Goal: Contribute content

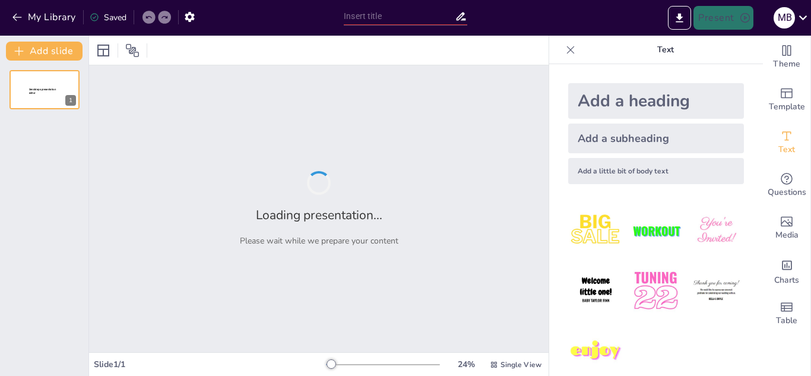
type input "Los Valores"
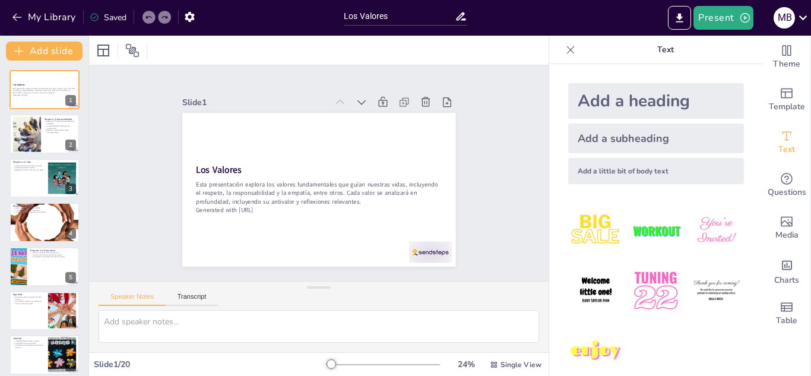
click at [700, 228] on img at bounding box center [716, 230] width 55 height 55
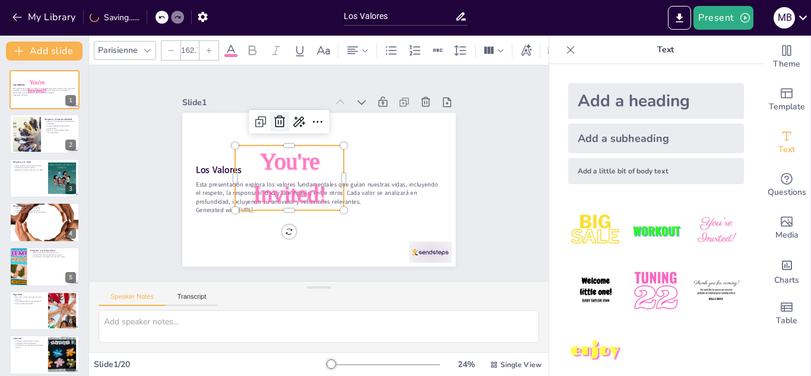
click at [349, 118] on icon at bounding box center [356, 120] width 14 height 14
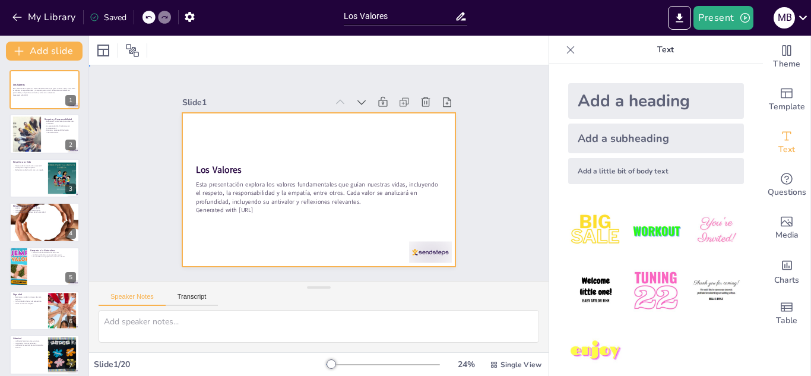
click at [295, 128] on div at bounding box center [303, 177] width 231 height 307
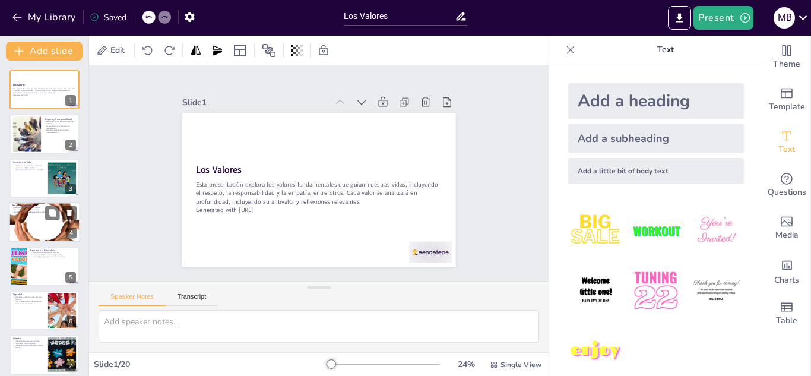
click at [54, 233] on div at bounding box center [44, 221] width 71 height 71
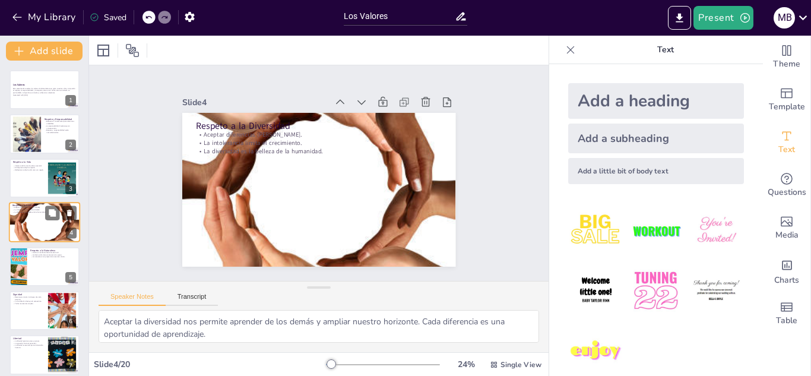
scroll to position [4, 0]
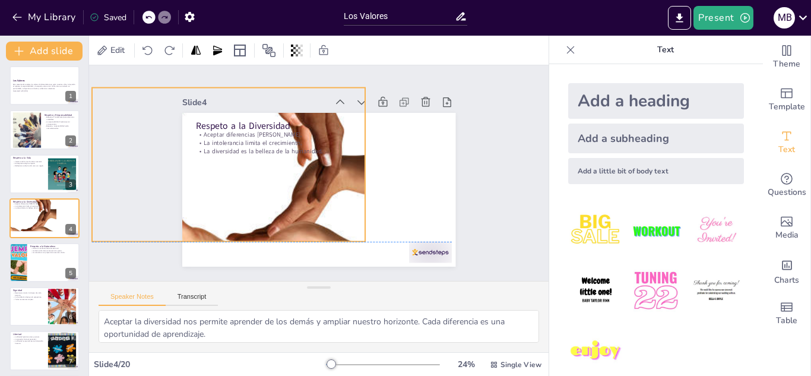
drag, startPoint x: 393, startPoint y: 167, endPoint x: 303, endPoint y: 144, distance: 93.2
click at [303, 142] on div "Respeto a la Diversidad Aceptar diferencias enriquece experiencias. La intolera…" at bounding box center [331, 113] width 267 height 57
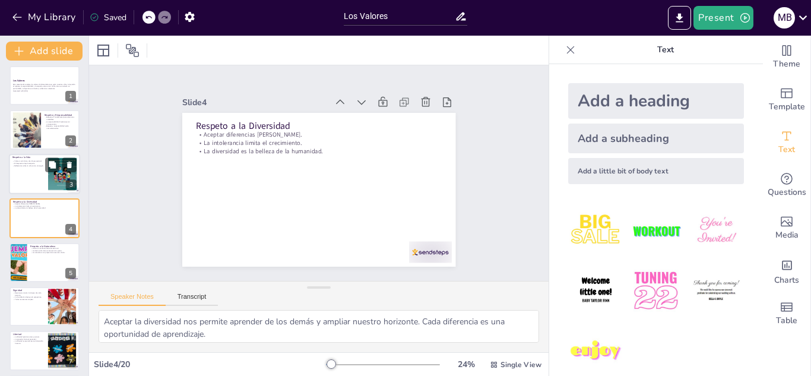
click at [59, 176] on div at bounding box center [62, 174] width 47 height 36
type textarea "Valorar la vida implica reconocer su fragilidad y belleza. Cada ser vivo tiene …"
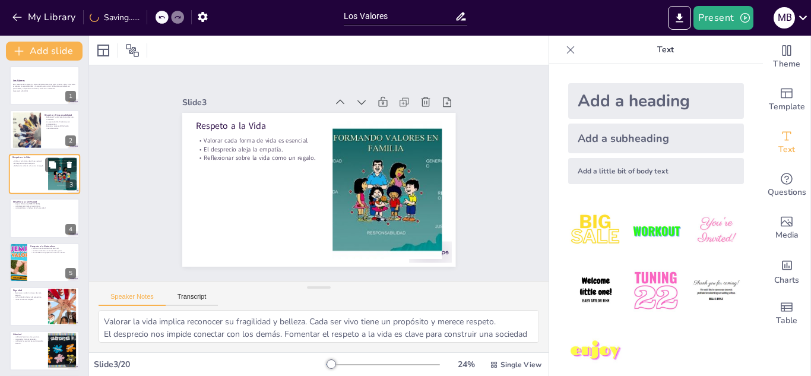
scroll to position [0, 0]
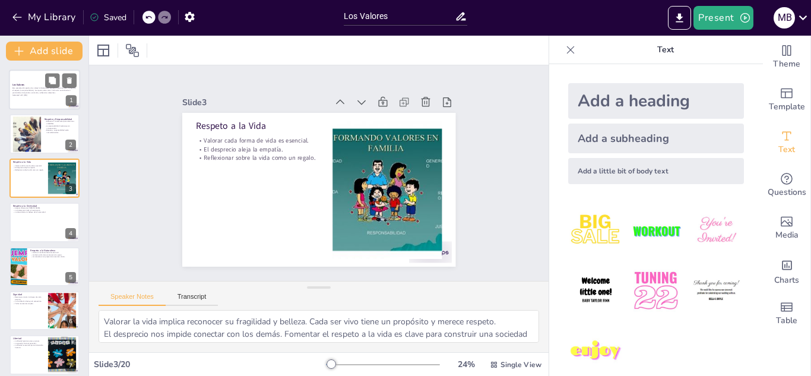
click at [55, 88] on p "Esta presentación explora los valores fundamentales que guían nuestras vidas, i…" at bounding box center [44, 90] width 64 height 7
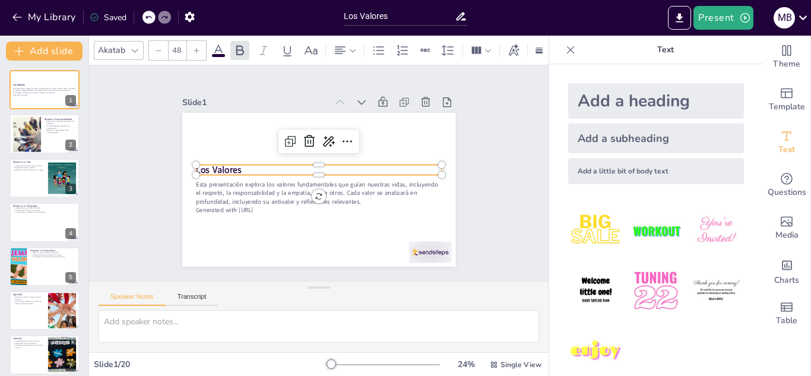
click at [318, 171] on div "Los Valores Esta presentación explora los valores fundamentales que guían nuest…" at bounding box center [303, 166] width 252 height 312
click at [335, 201] on icon at bounding box center [340, 210] width 18 height 18
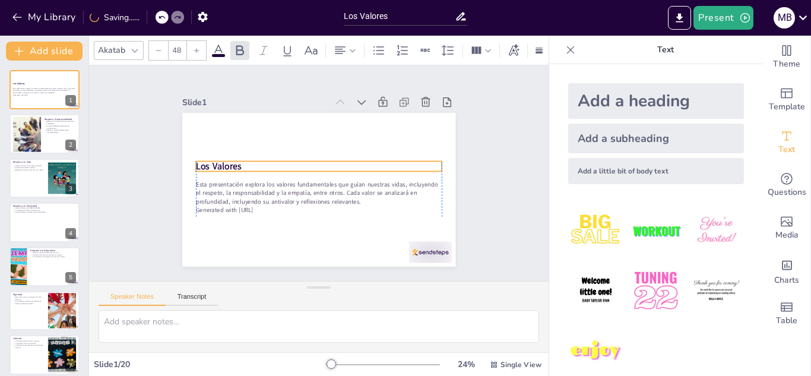
click at [223, 141] on strong "Los Valores" at bounding box center [230, 126] width 47 height 30
click at [61, 137] on div at bounding box center [44, 134] width 71 height 40
type textarea "El respeto es un valor que establece la base para interacciones positivas. Valo…"
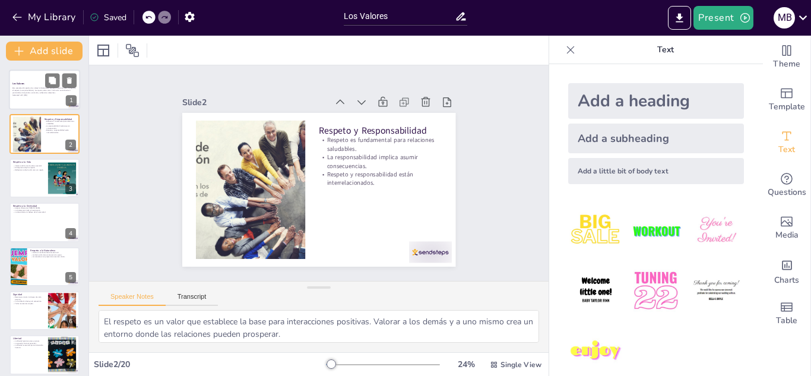
click at [47, 93] on p "Esta presentación explora los valores fundamentales que guían nuestras vidas, i…" at bounding box center [44, 90] width 64 height 7
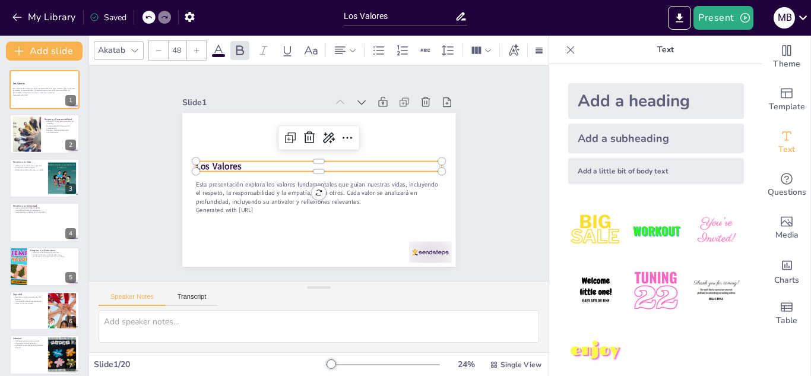
click at [242, 166] on p "Los Valores" at bounding box center [322, 168] width 191 height 174
click at [137, 46] on icon at bounding box center [134, 50] width 9 height 9
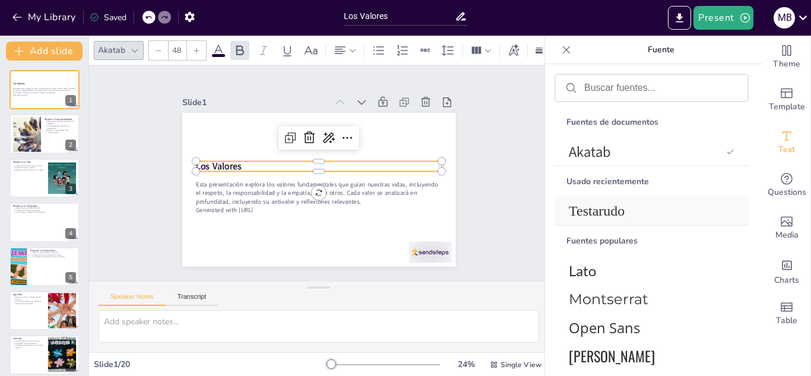
click at [632, 213] on span "Testarudo" at bounding box center [649, 211] width 161 height 16
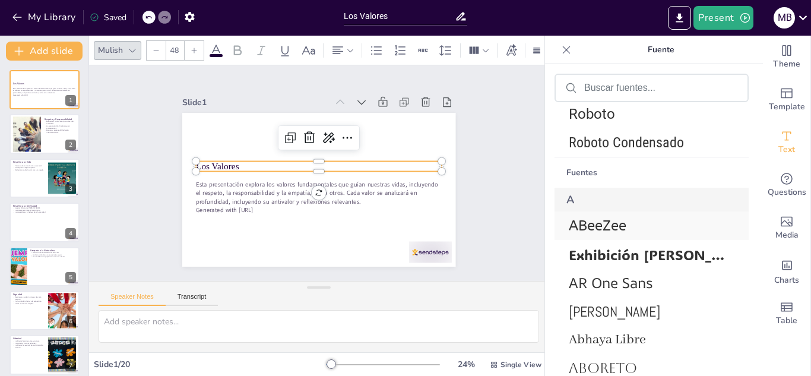
scroll to position [357, 0]
click at [623, 233] on div "ABeeZee" at bounding box center [651, 224] width 194 height 28
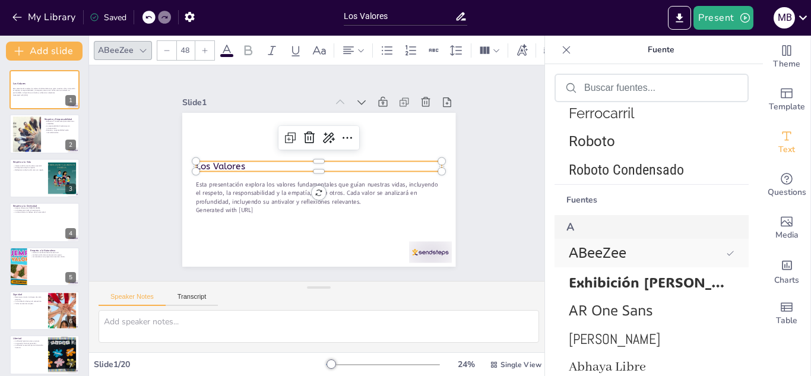
scroll to position [385, 0]
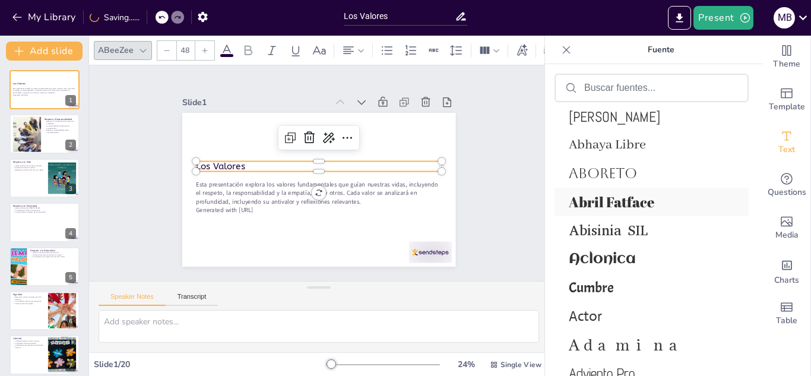
click at [606, 208] on font "Abril Fatface" at bounding box center [611, 201] width 85 height 19
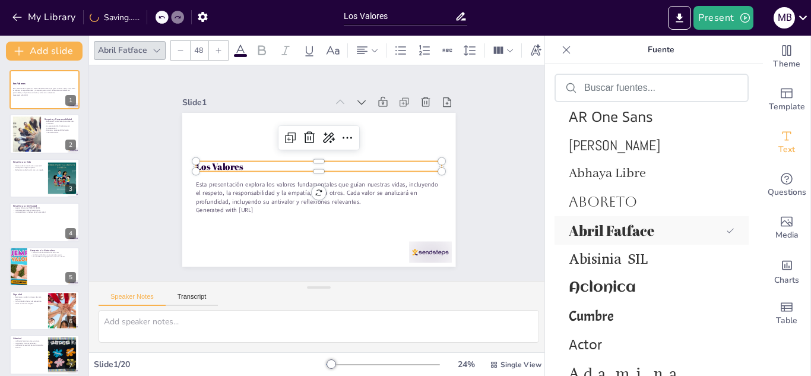
scroll to position [607, 0]
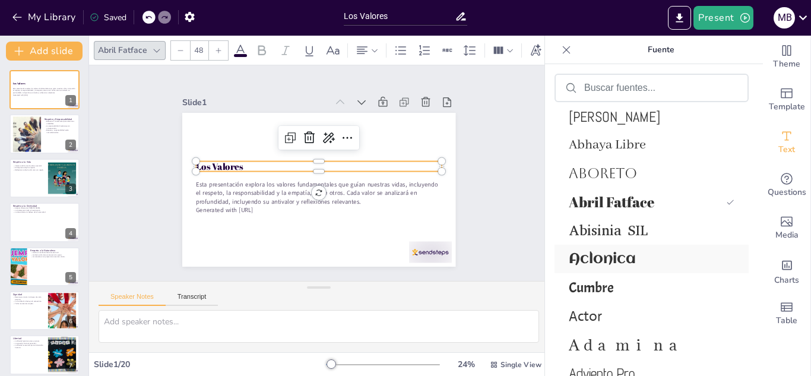
click at [605, 256] on font "Aclonica" at bounding box center [602, 258] width 67 height 15
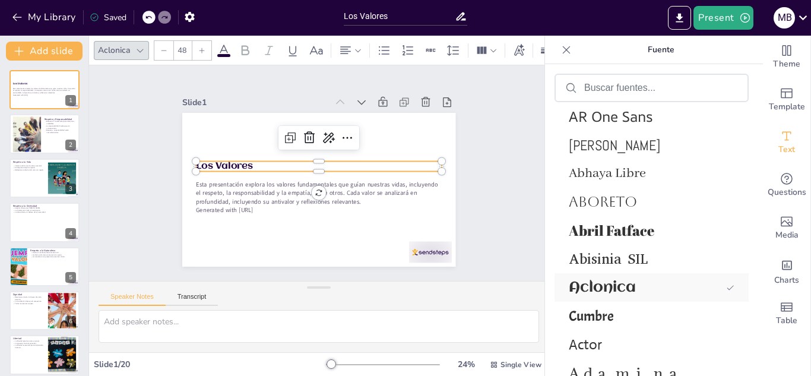
scroll to position [636, 0]
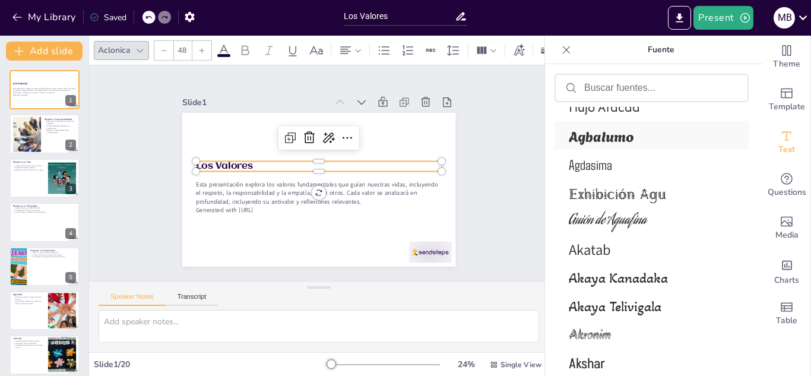
click at [594, 138] on font "Agbalumo" at bounding box center [601, 135] width 65 height 21
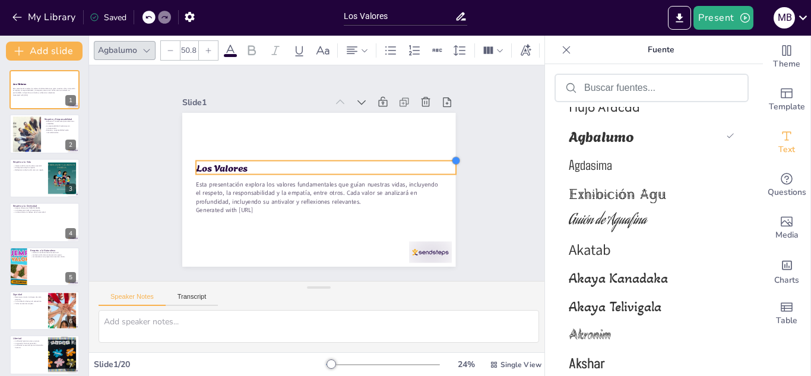
drag, startPoint x: 430, startPoint y: 158, endPoint x: 381, endPoint y: 157, distance: 48.7
click at [381, 157] on div "Los Valores Esta presentación explora los valores fundamentales que guían nuest…" at bounding box center [308, 185] width 306 height 297
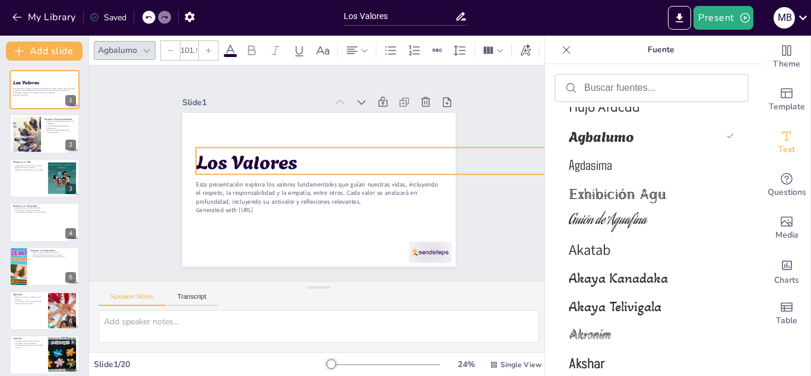
type input "99.7"
drag, startPoint x: 451, startPoint y: 156, endPoint x: 468, endPoint y: 142, distance: 21.6
click at [468, 142] on div "Slide 1 Los Valores Esta presentación explora los valores fundamentales que guí…" at bounding box center [318, 173] width 366 height 378
click at [522, 131] on div "Slide 1 Los Valores Esta presentación explora los valores fundamentales que guí…" at bounding box center [319, 173] width 494 height 306
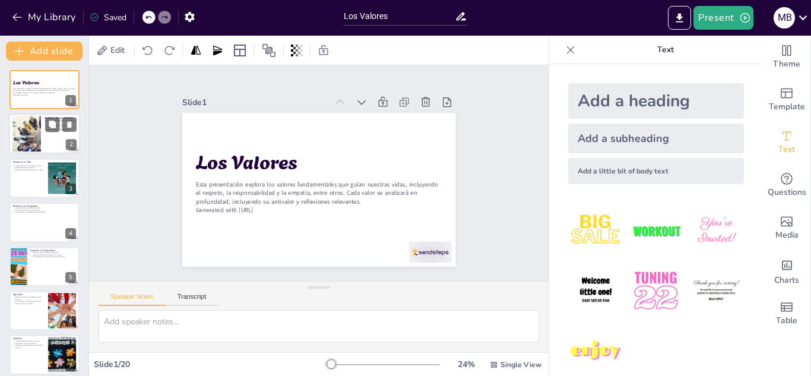
click at [47, 135] on div at bounding box center [44, 134] width 71 height 40
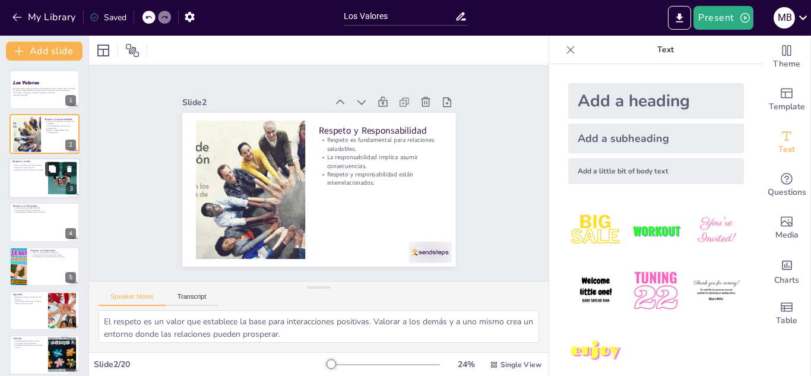
click at [55, 175] on button at bounding box center [52, 168] width 14 height 14
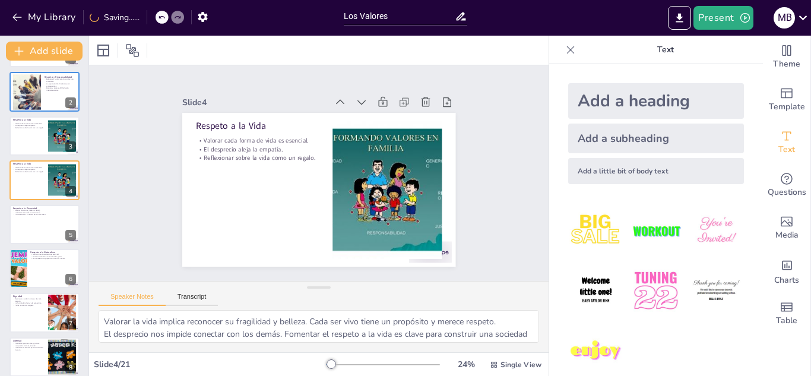
scroll to position [43, 0]
click at [29, 149] on div at bounding box center [44, 135] width 71 height 40
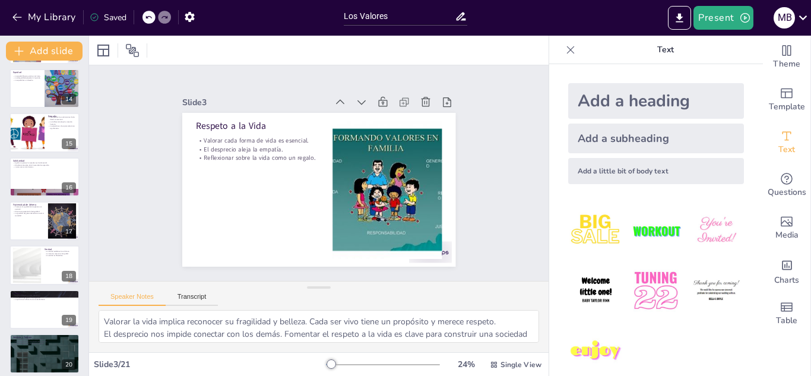
scroll to position [626, 0]
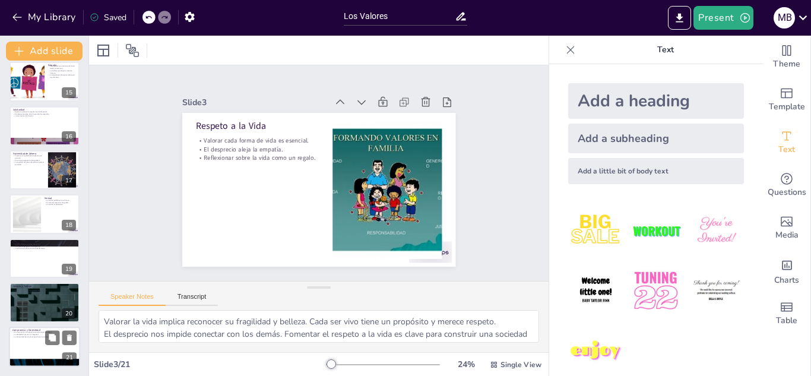
click at [44, 344] on div at bounding box center [44, 346] width 71 height 40
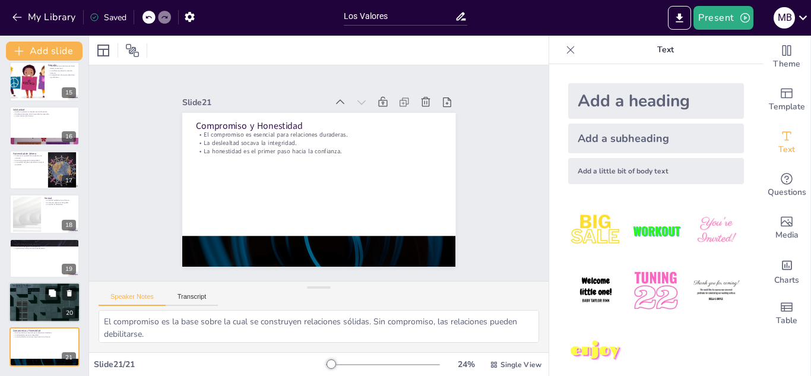
click at [18, 302] on div at bounding box center [44, 302] width 71 height 40
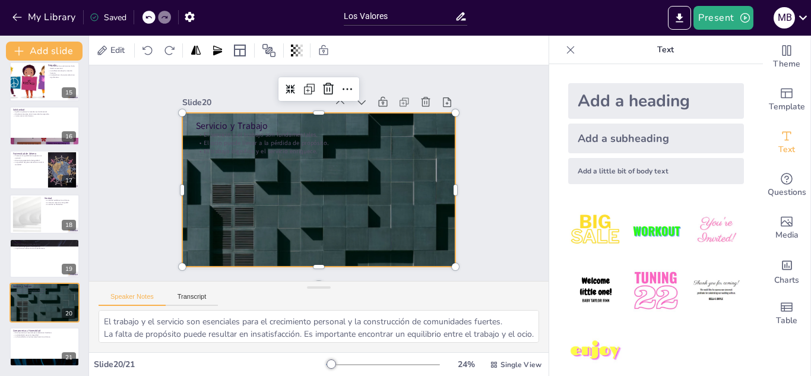
click at [305, 232] on div at bounding box center [303, 177] width 231 height 307
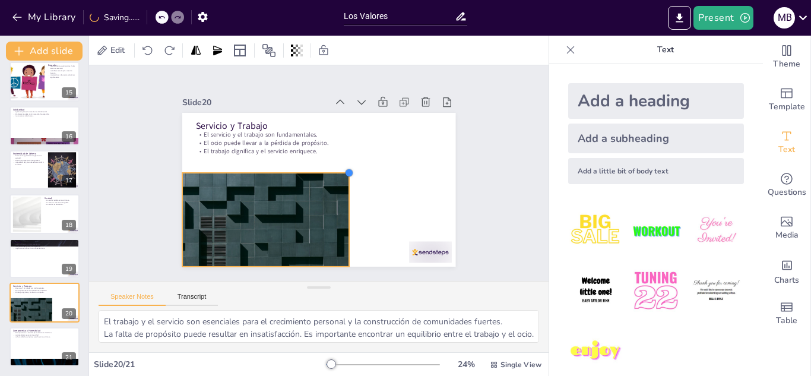
drag, startPoint x: 444, startPoint y: 106, endPoint x: 330, endPoint y: 166, distance: 128.8
click at [330, 166] on div "Servicio y Trabajo El servicio y el trabajo son fundamentales. El ocio puede ll…" at bounding box center [302, 172] width 154 height 273
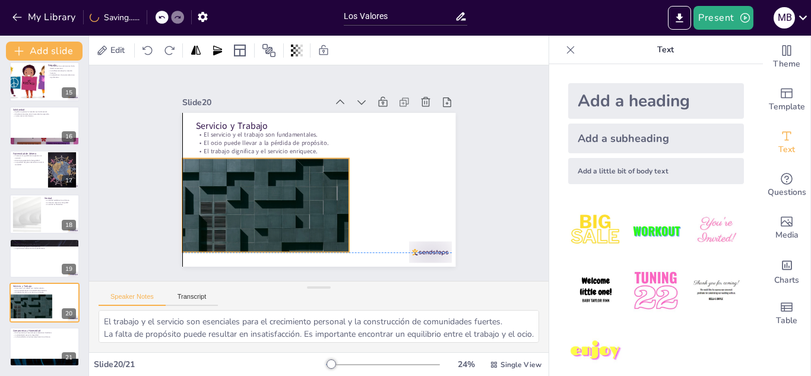
drag, startPoint x: 288, startPoint y: 214, endPoint x: 288, endPoint y: 199, distance: 15.4
click at [288, 199] on div at bounding box center [304, 112] width 141 height 188
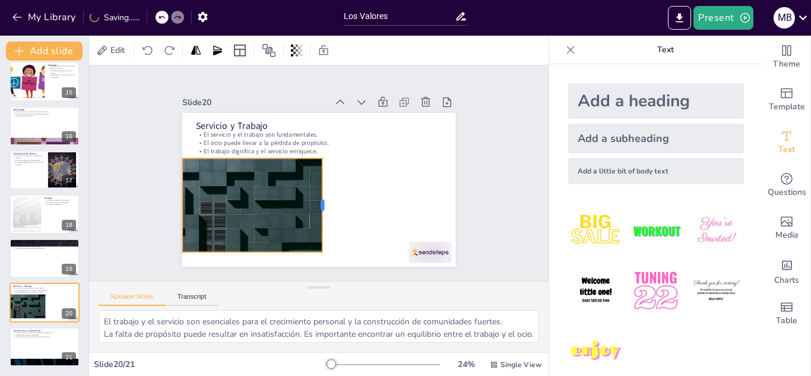
drag, startPoint x: 340, startPoint y: 198, endPoint x: 313, endPoint y: 205, distance: 27.8
click at [313, 192] on div at bounding box center [288, 160] width 81 height 63
click at [465, 201] on div "Slide 1 Los Valores Esta presentación explora los valores fundamentales que guí…" at bounding box center [318, 173] width 366 height 378
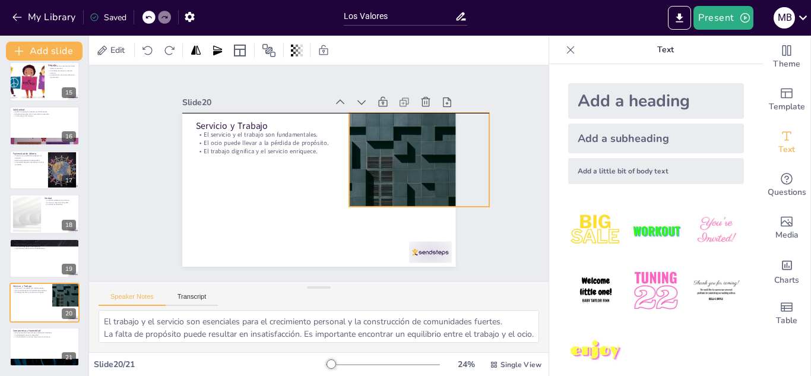
drag, startPoint x: 270, startPoint y: 211, endPoint x: 437, endPoint y: 166, distance: 172.8
click at [437, 166] on div at bounding box center [423, 218] width 191 height 164
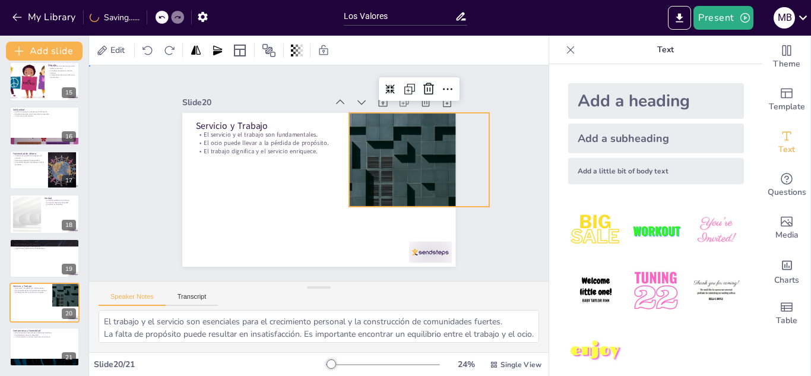
drag, startPoint x: 503, startPoint y: 204, endPoint x: 497, endPoint y: 208, distance: 7.2
click at [405, 193] on div at bounding box center [355, 281] width 126 height 183
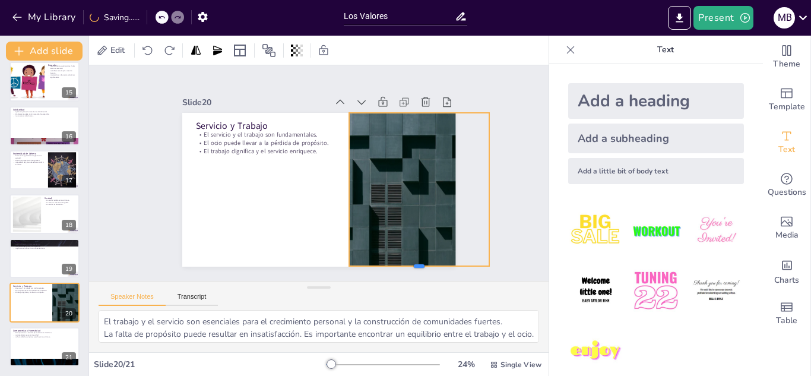
drag, startPoint x: 411, startPoint y: 202, endPoint x: 414, endPoint y: 261, distance: 59.4
click at [383, 262] on div at bounding box center [327, 312] width 110 height 101
click at [449, 189] on div "Slide 1 Los Valores Esta presentación explora los valores fundamentales que guí…" at bounding box center [319, 174] width 262 height 480
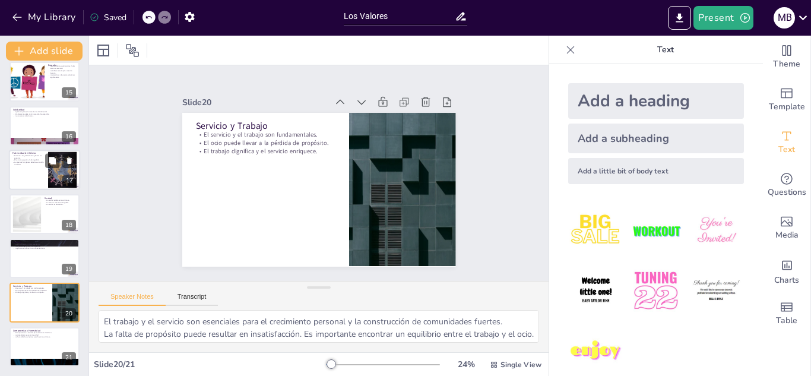
click at [42, 179] on div at bounding box center [44, 170] width 71 height 40
type textarea "La igualdad de género es un derecho humano fundamental. Promoverla es esencial …"
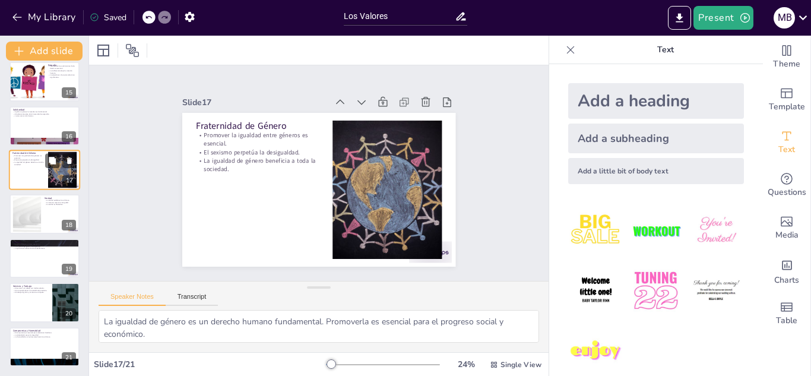
scroll to position [578, 0]
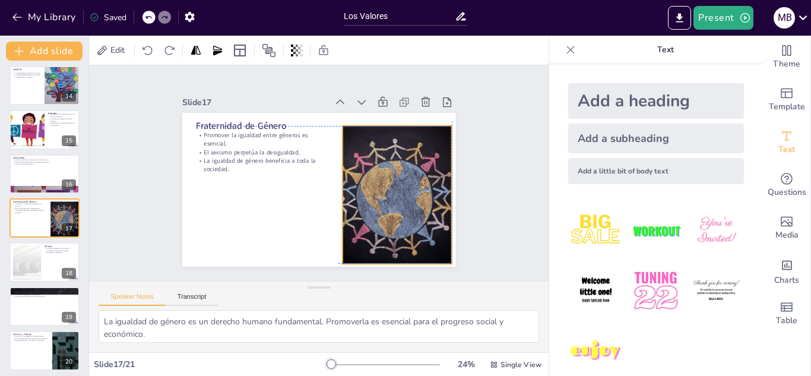
drag, startPoint x: 388, startPoint y: 213, endPoint x: 394, endPoint y: 214, distance: 6.0
click at [394, 214] on div at bounding box center [355, 246] width 209 height 210
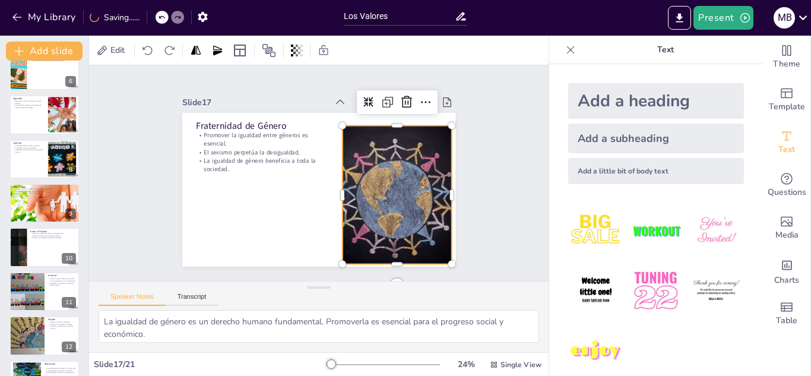
scroll to position [0, 0]
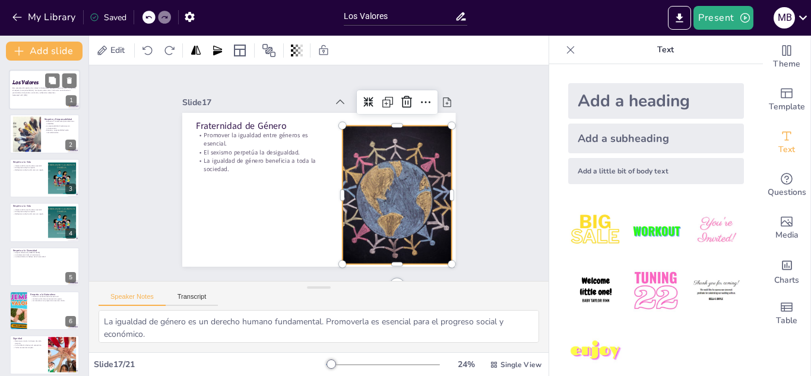
click at [43, 103] on div at bounding box center [44, 89] width 71 height 40
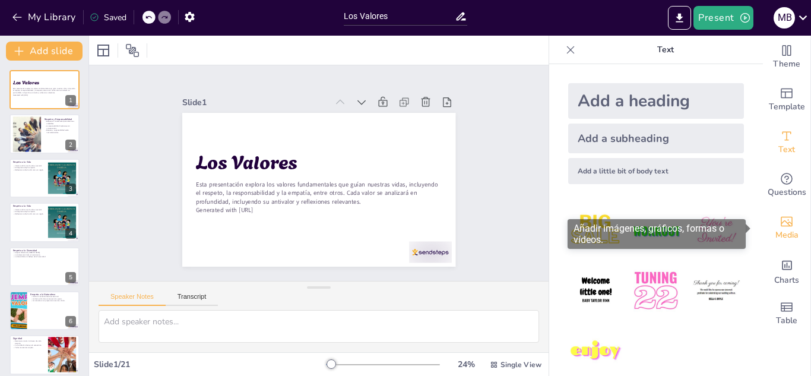
click at [768, 227] on div "Media" at bounding box center [786, 228] width 47 height 43
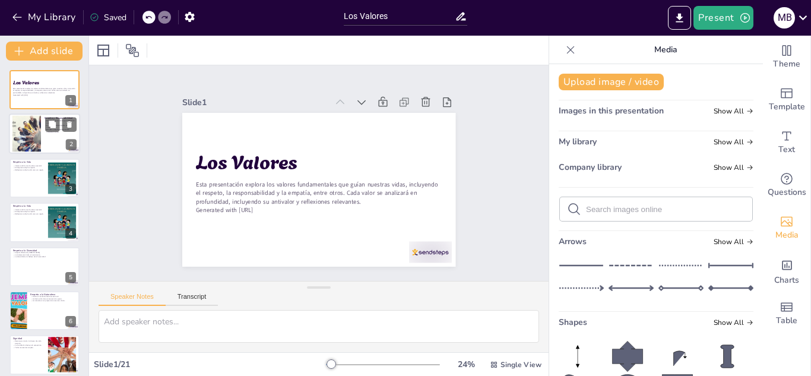
click at [42, 125] on div at bounding box center [44, 134] width 71 height 40
type textarea "El respeto es un valor que establece la base para interacciones positivas. Valo…"
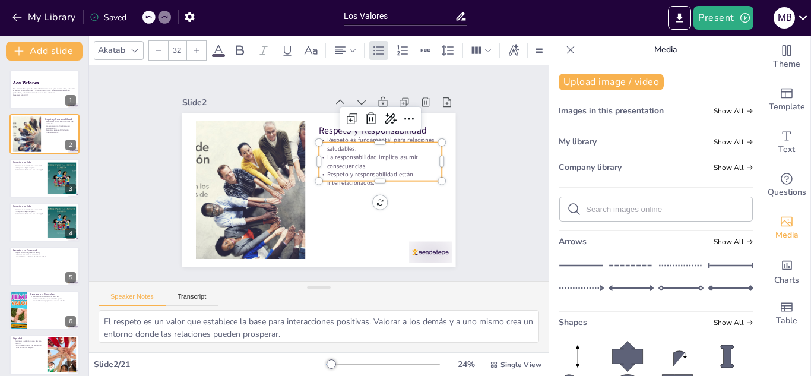
click at [300, 141] on p "Respeto es fundamental para relaciones saludables." at bounding box center [267, 128] width 65 height 119
click at [287, 229] on icon at bounding box center [279, 237] width 17 height 17
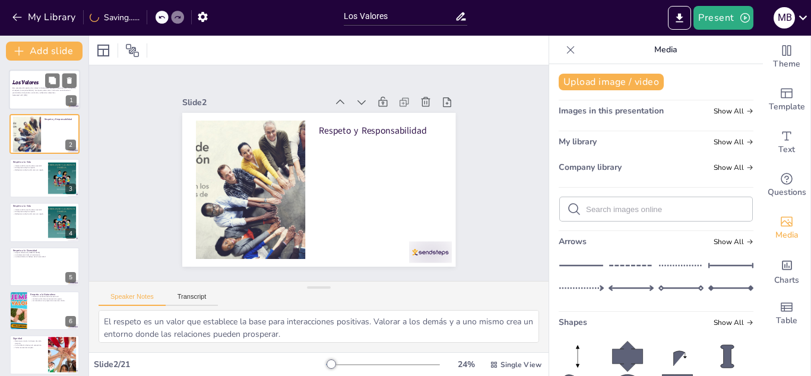
click at [24, 94] on p "Generated with [URL]" at bounding box center [44, 95] width 64 height 2
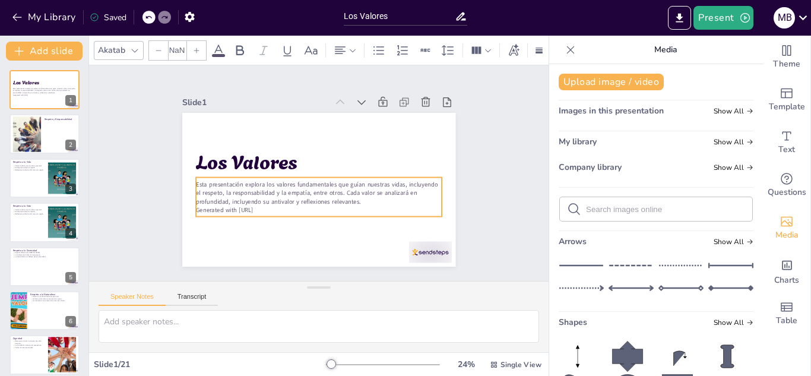
type input "32"
click at [296, 192] on p "Esta presentación explora los valores fundamentales que guían nuestras vidas, i…" at bounding box center [337, 167] width 100 height 242
click at [329, 154] on icon at bounding box center [336, 161] width 15 height 15
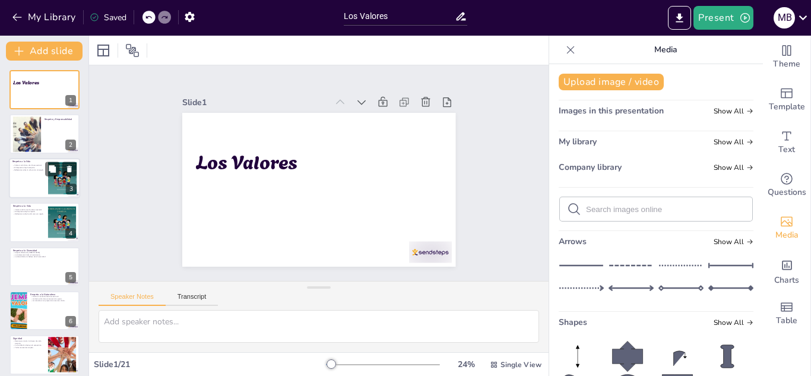
click at [17, 173] on div at bounding box center [44, 178] width 71 height 40
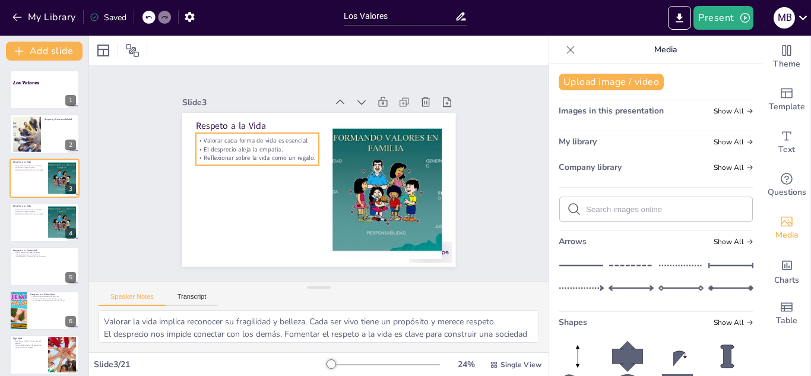
click at [291, 153] on p "Reflexionar sobre la vida como un regalo." at bounding box center [314, 109] width 46 height 119
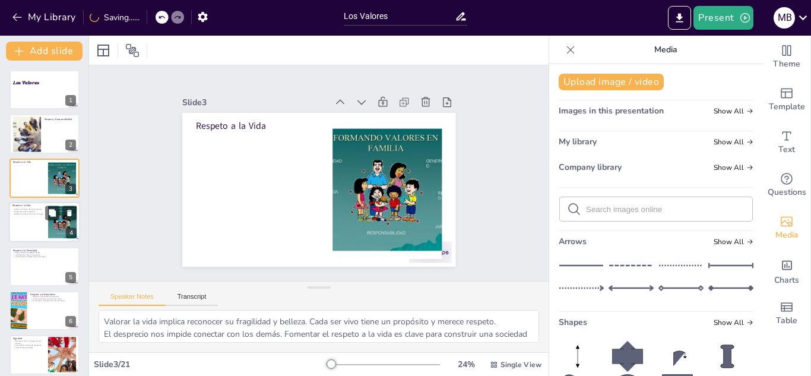
click at [55, 227] on div at bounding box center [62, 222] width 47 height 36
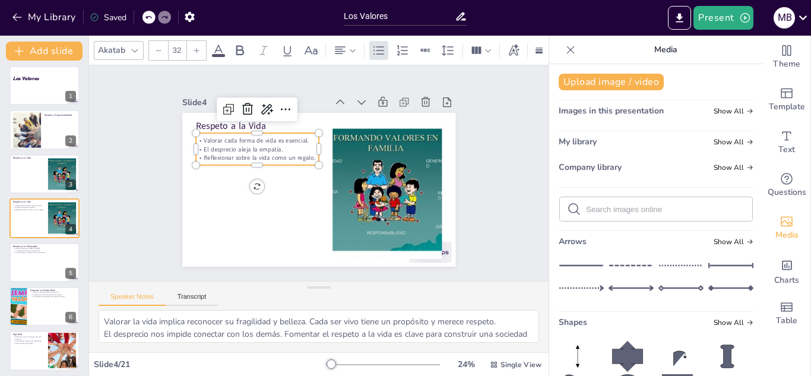
click at [279, 153] on p "Reflexionar sobre la vida como un regalo." at bounding box center [308, 111] width 58 height 116
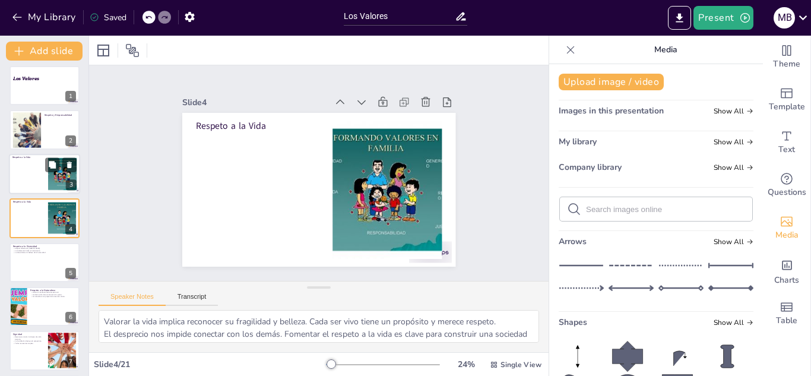
click at [20, 179] on div at bounding box center [44, 174] width 71 height 40
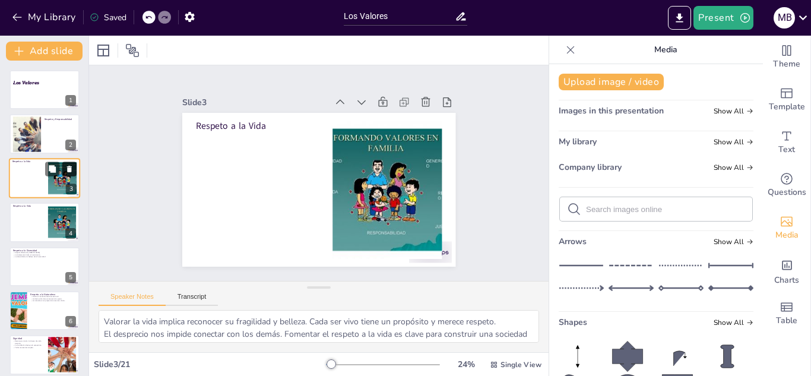
click at [67, 169] on icon at bounding box center [69, 168] width 8 height 8
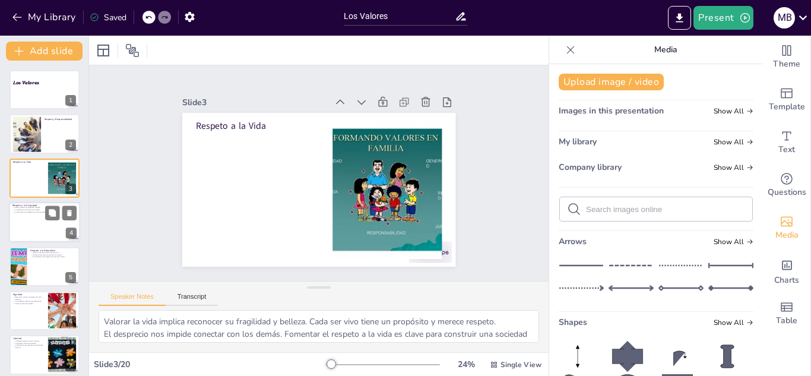
click at [49, 230] on div at bounding box center [44, 222] width 71 height 40
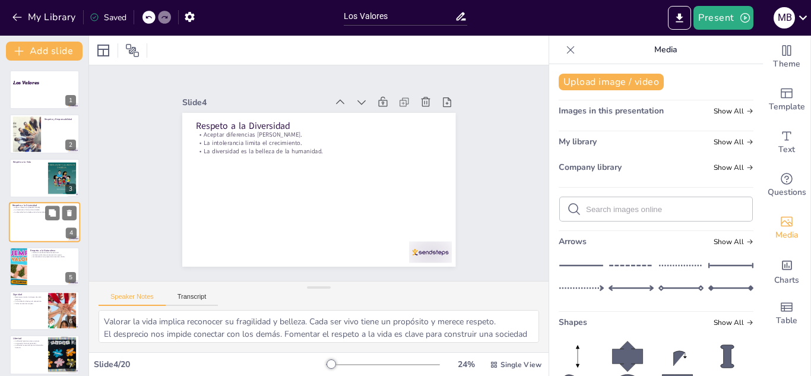
type textarea "Aceptar la diversidad nos permite aprender de los demás y ampliar nuestro horiz…"
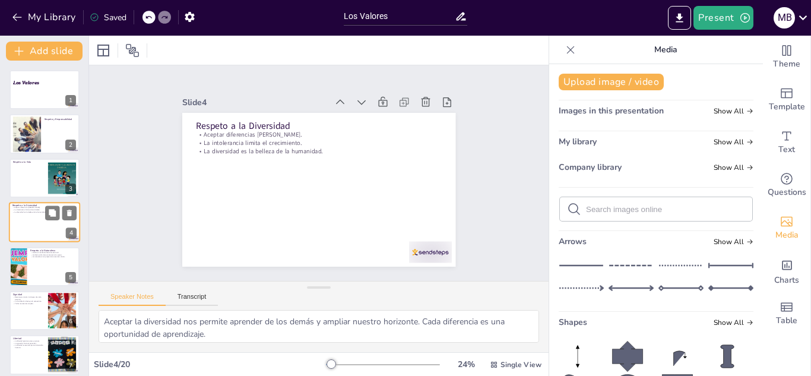
scroll to position [4, 0]
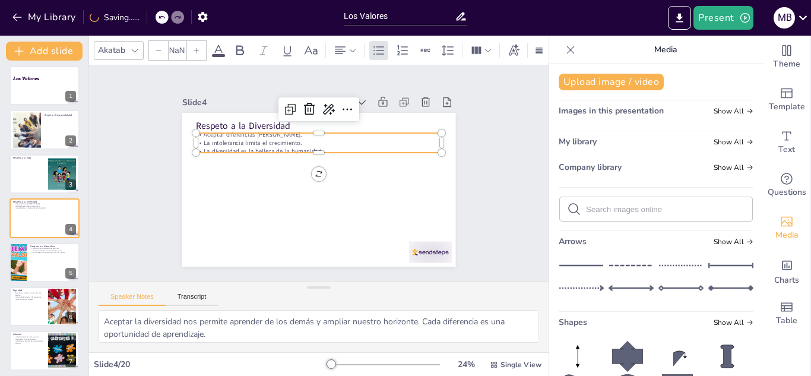
type input "32"
click at [319, 140] on p "La intolerancia limita el crecimiento." at bounding box center [348, 167] width 59 height 242
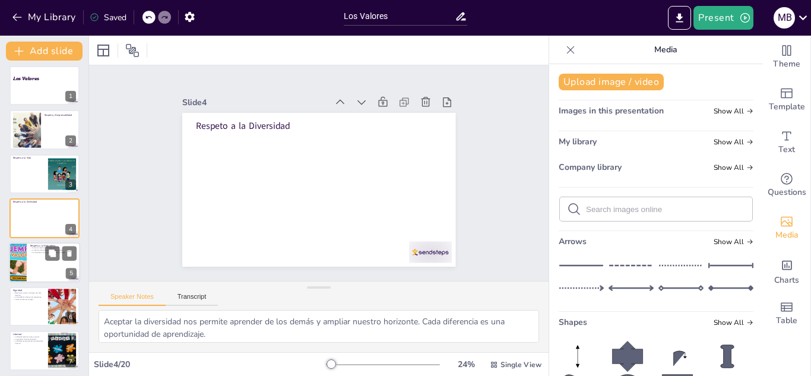
click at [40, 263] on div at bounding box center [44, 262] width 71 height 40
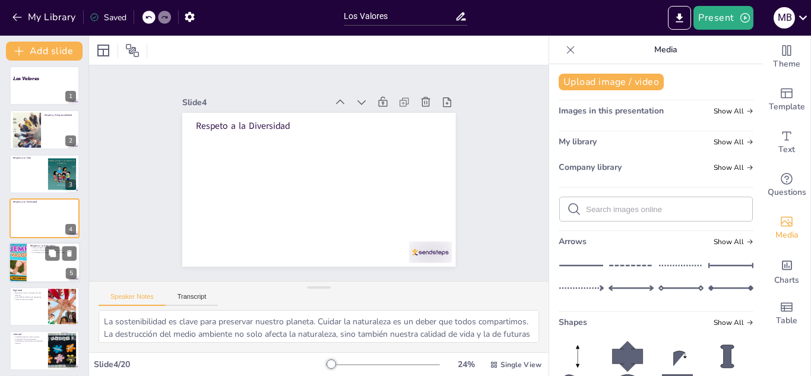
scroll to position [48, 0]
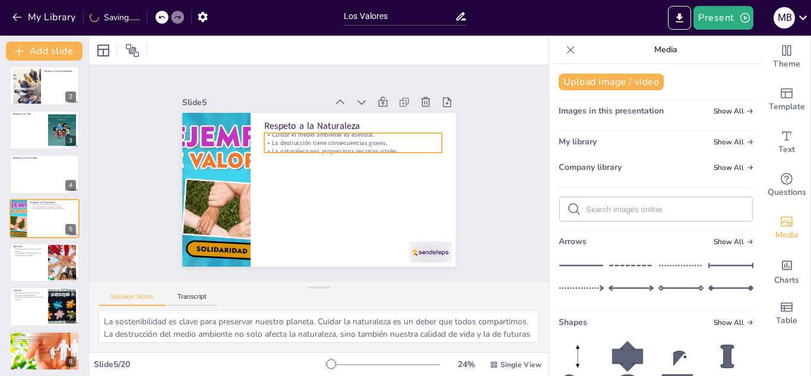
click at [310, 145] on p "La naturaleza nos proporciona recursos vitales." at bounding box center [290, 144] width 45 height 176
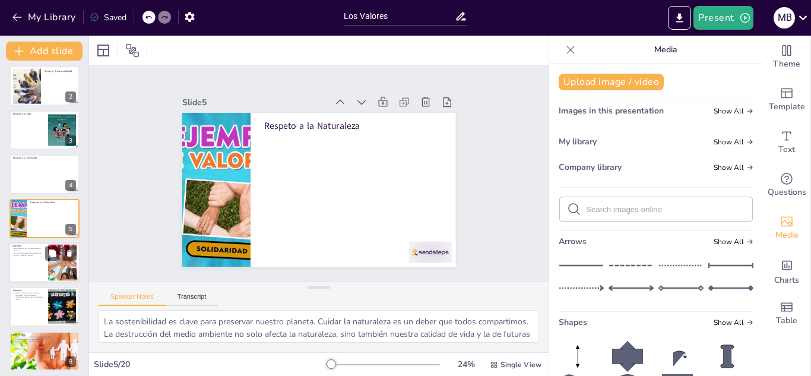
click at [43, 264] on div at bounding box center [44, 262] width 71 height 40
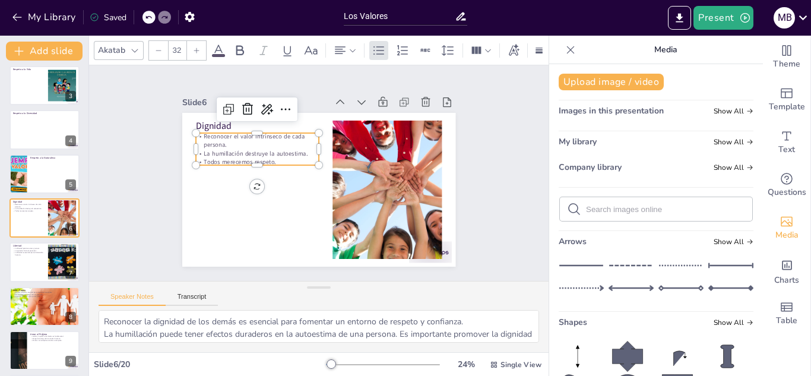
click at [334, 151] on p "La humillación destruye la autoestima." at bounding box center [344, 113] width 21 height 123
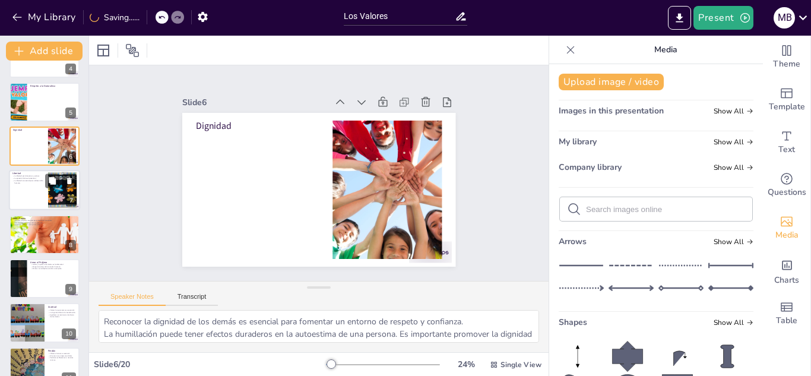
scroll to position [165, 0]
click at [46, 186] on button at bounding box center [52, 180] width 14 height 14
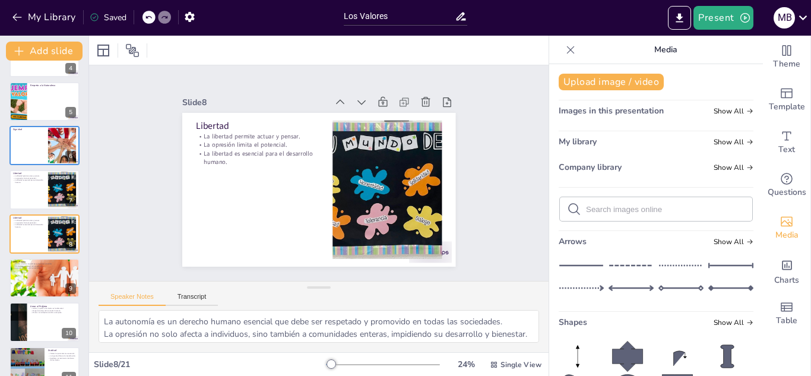
scroll to position [180, 0]
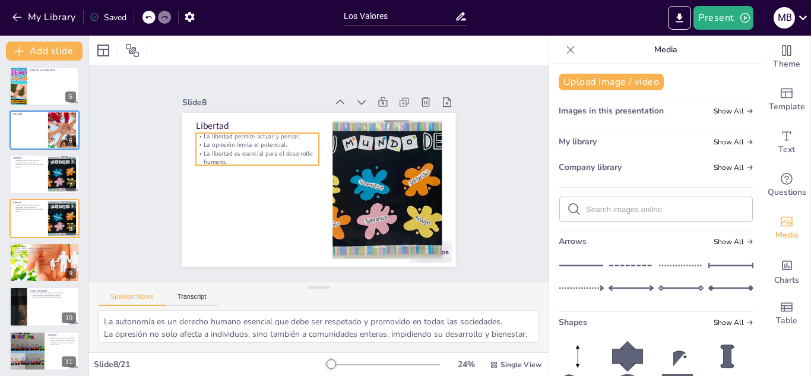
click at [315, 197] on p "La opresión limita el potencial." at bounding box center [376, 207] width 123 height 21
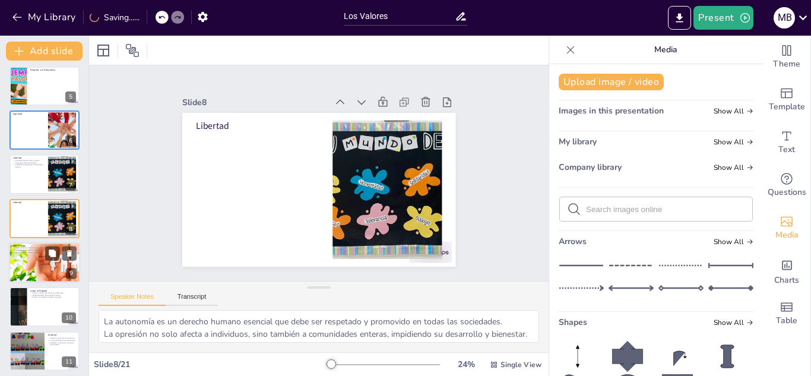
click at [46, 261] on div at bounding box center [44, 262] width 125 height 40
type textarea "Construir relaciones saludables comienza con el amor propio. Cuando nos valoram…"
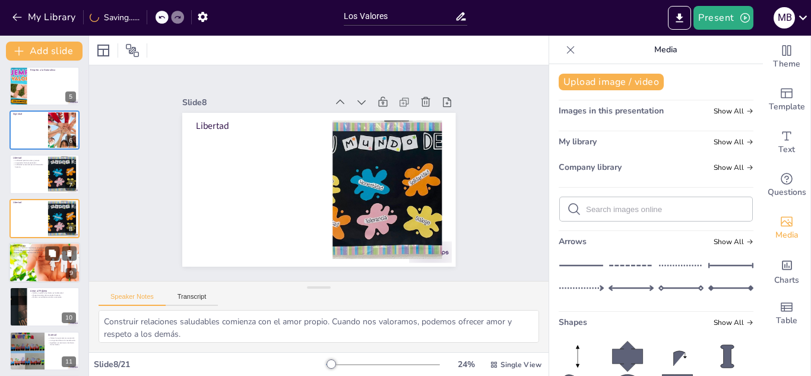
scroll to position [225, 0]
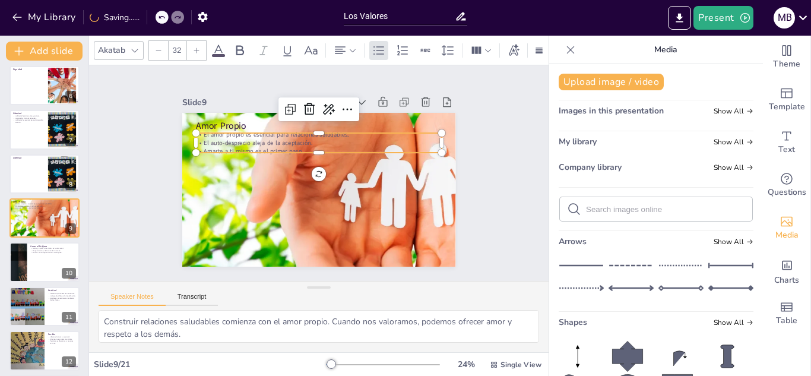
click at [310, 142] on p "Amarte a ti mismo es el primer paso." at bounding box center [339, 177] width 59 height 242
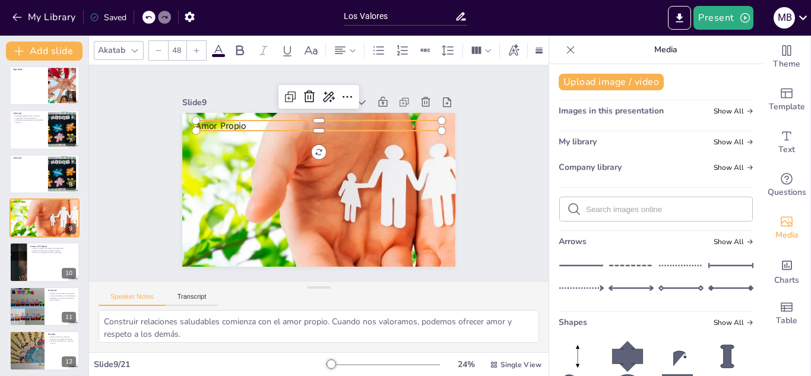
click at [334, 120] on p "Amor Propio" at bounding box center [366, 163] width 64 height 243
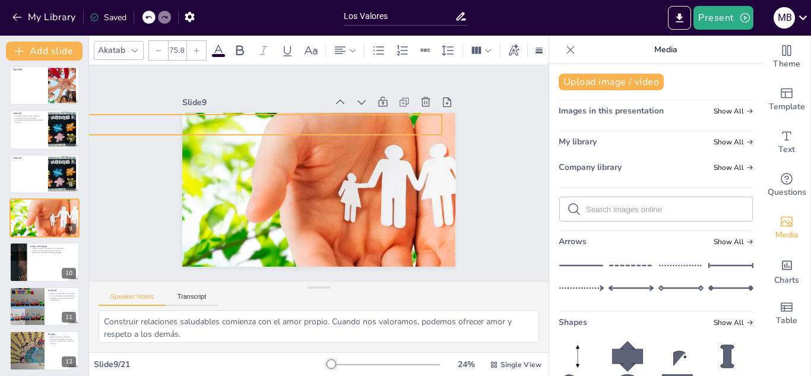
type input "92.5"
drag, startPoint x: 156, startPoint y: 104, endPoint x: 148, endPoint y: 103, distance: 7.2
click at [148, 103] on div "Slide 1 Los Valores Slide 2 Respeto y Responsabilidad Slide 3 Respeto a la Vida…" at bounding box center [318, 173] width 385 height 351
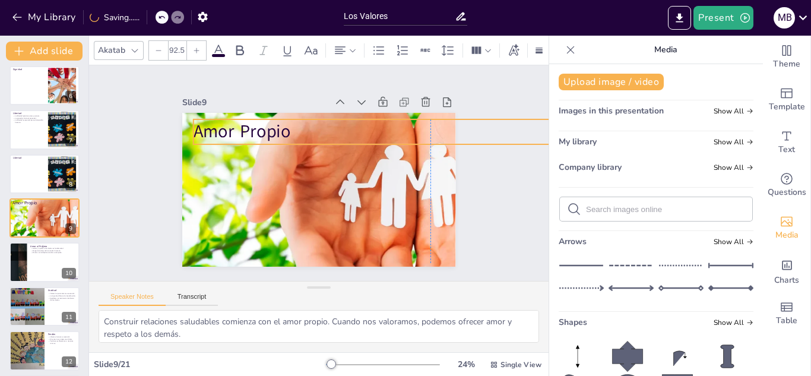
drag, startPoint x: 194, startPoint y: 112, endPoint x: 416, endPoint y: 121, distance: 222.2
click at [416, 189] on p "Amor Propio" at bounding box center [212, 226] width 474 height 74
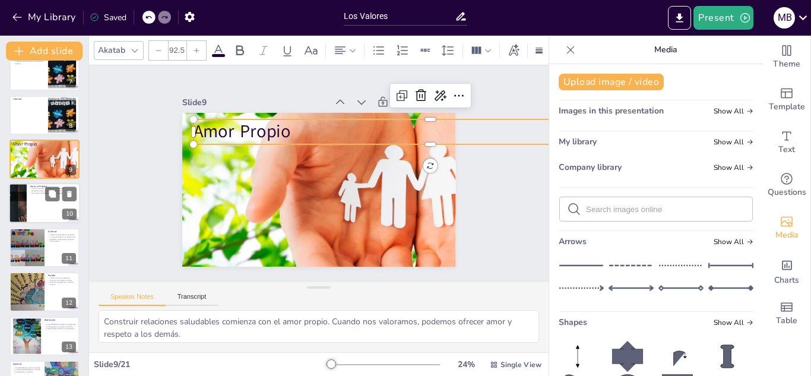
click at [52, 208] on div at bounding box center [44, 203] width 71 height 40
type textarea "La solidaridad es clave en la construcción de comunidades fuertes. Cuidar a los…"
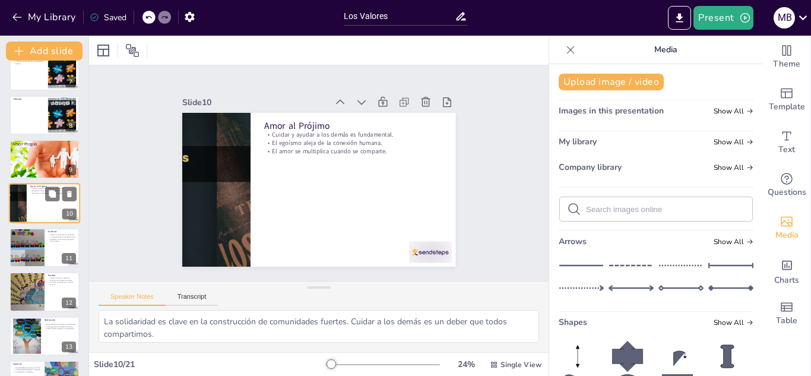
scroll to position [269, 0]
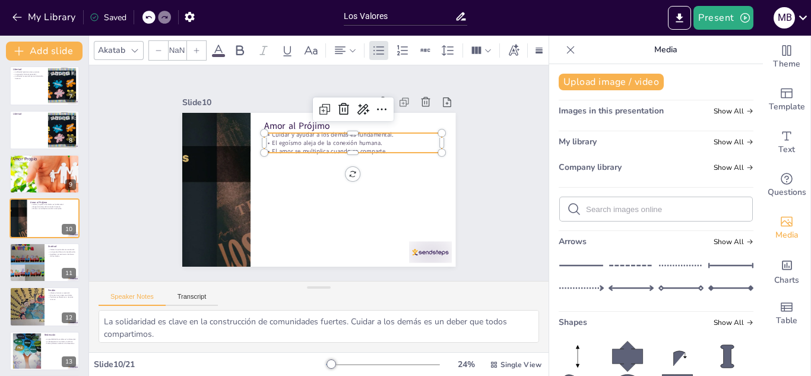
type input "32"
click at [280, 146] on p "El amor se multiplica cuando se comparte." at bounding box center [293, 141] width 27 height 177
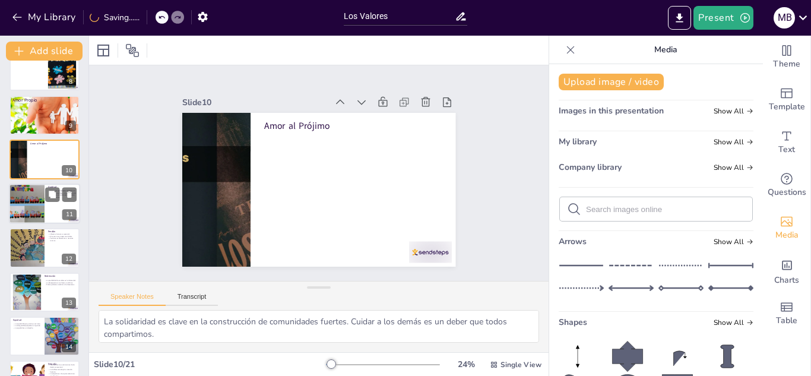
click at [27, 212] on div at bounding box center [27, 203] width 36 height 45
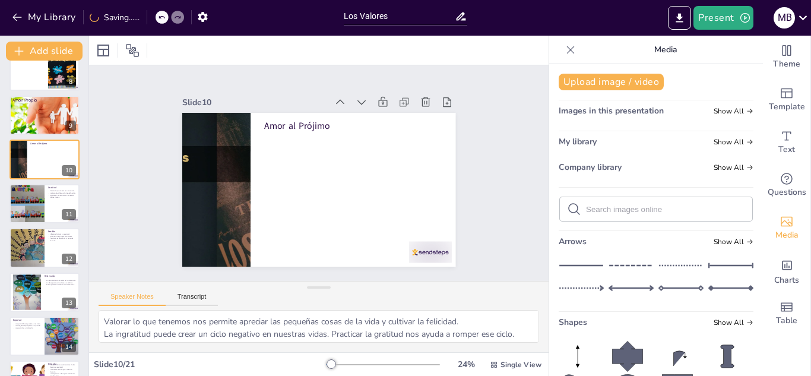
scroll to position [313, 0]
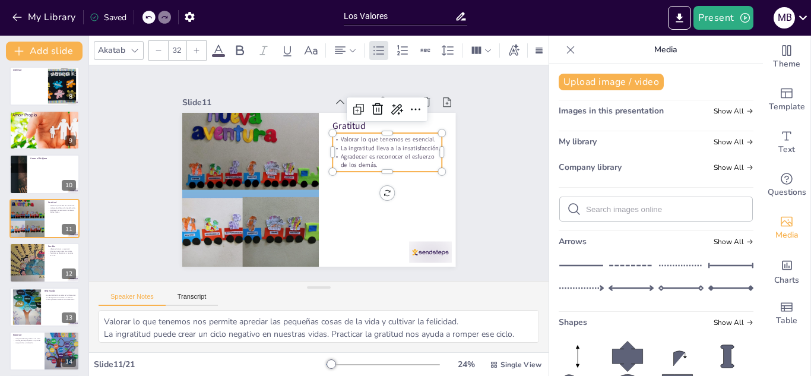
click at [337, 177] on p "Agradecer es reconocer el esfuerzo de los demás." at bounding box center [358, 230] width 60 height 107
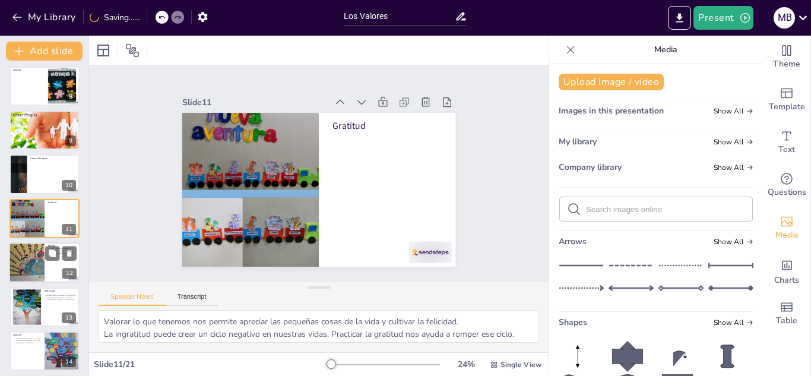
click at [44, 268] on div at bounding box center [27, 263] width 36 height 64
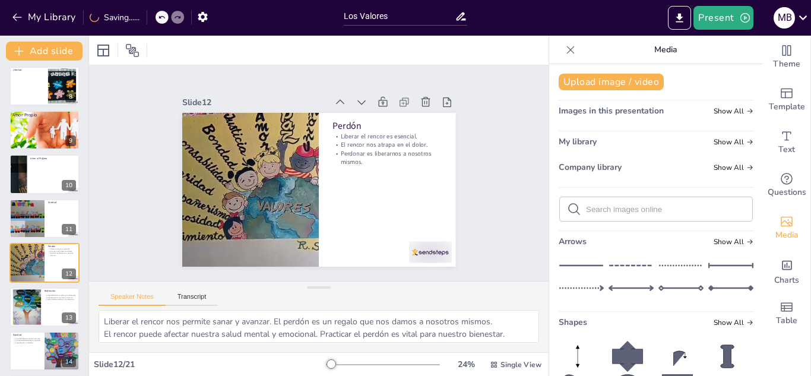
scroll to position [357, 0]
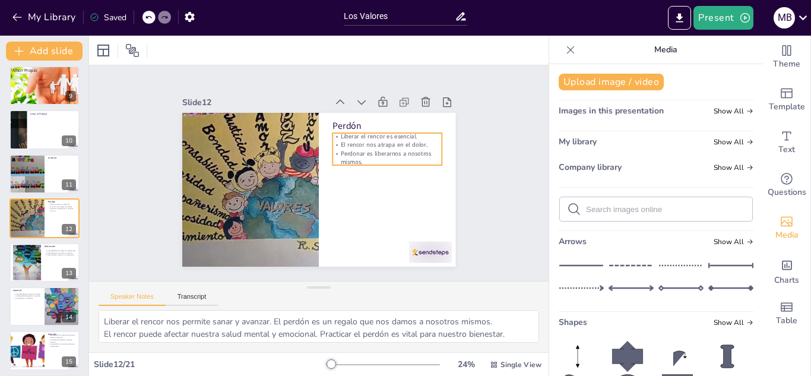
click at [304, 153] on p "Perdonar es liberarnos a nosotros mismos." at bounding box center [257, 139] width 93 height 86
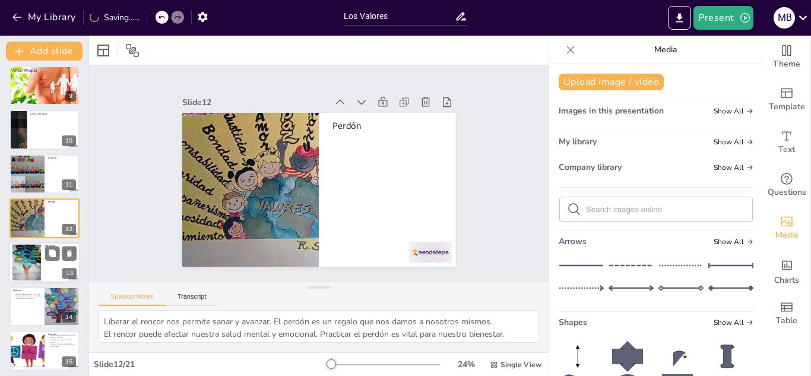
click at [43, 265] on div at bounding box center [44, 262] width 71 height 40
type textarea "La capacidad de cambiar es una de las cualidades más poderosas del ser humano. …"
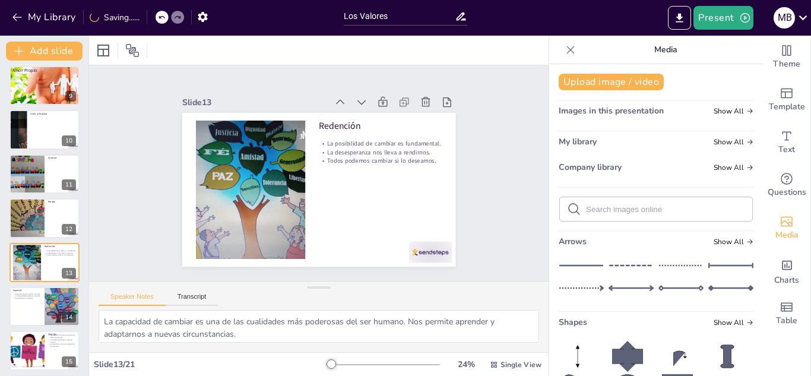
scroll to position [401, 0]
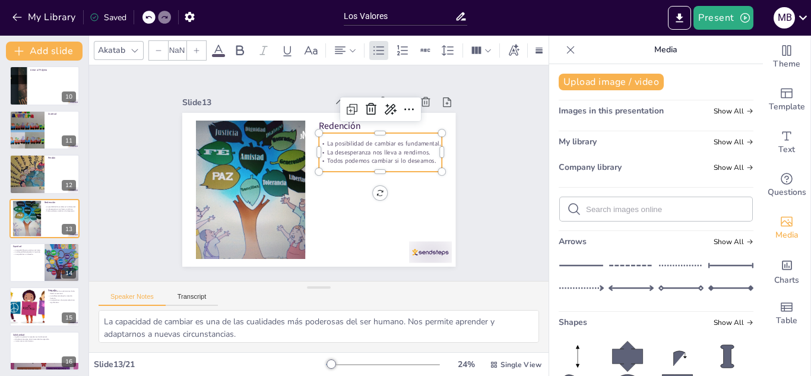
type input "32"
click at [351, 161] on div "La posibilidad de cambiar es fundamental. La desesperanza nos lleva a rendirnos…" at bounding box center [362, 124] width 126 height 95
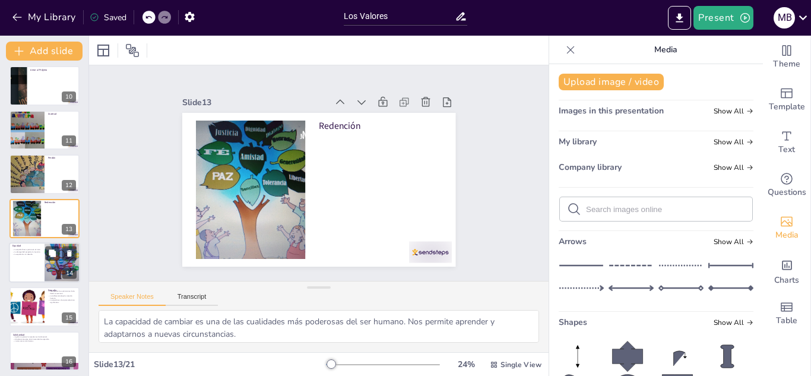
click at [32, 267] on div at bounding box center [44, 262] width 71 height 40
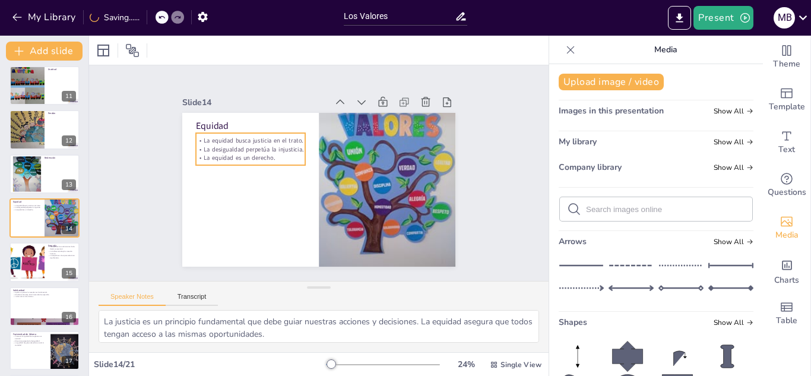
click at [334, 158] on p "La equidad es un derecho." at bounding box center [388, 173] width 109 height 31
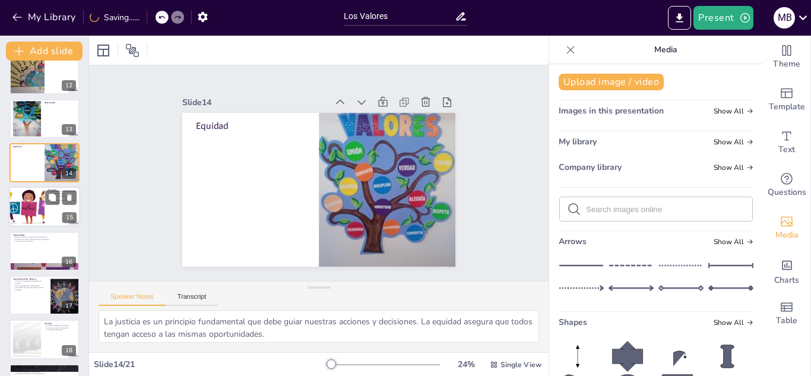
click at [10, 207] on div at bounding box center [26, 207] width 61 height 40
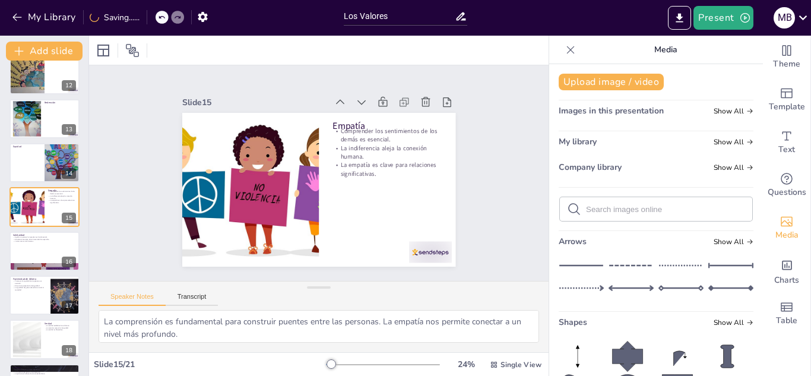
scroll to position [490, 0]
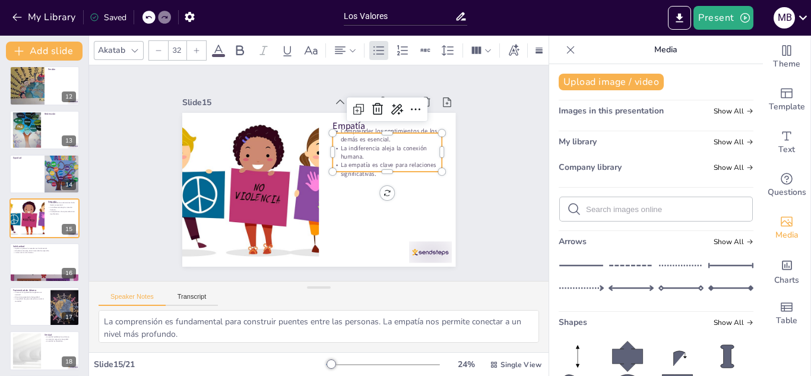
click at [340, 191] on p "La indiferencia aleja la conexión humana." at bounding box center [310, 244] width 60 height 107
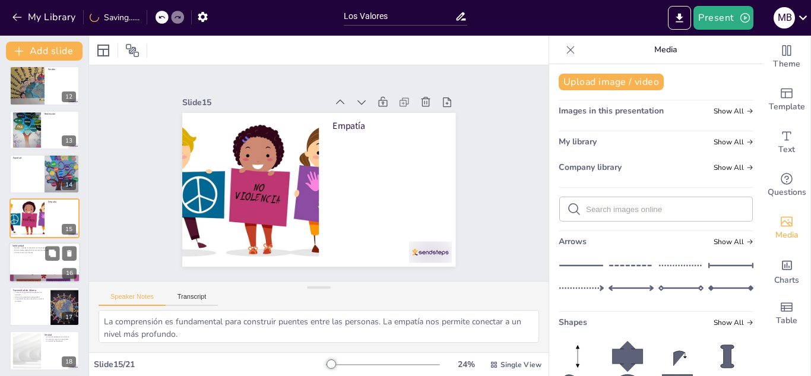
click at [55, 263] on div at bounding box center [44, 262] width 71 height 40
type textarea "La ayuda mutua es un principio que fortalece a las comunidades. [PERSON_NAME] a…"
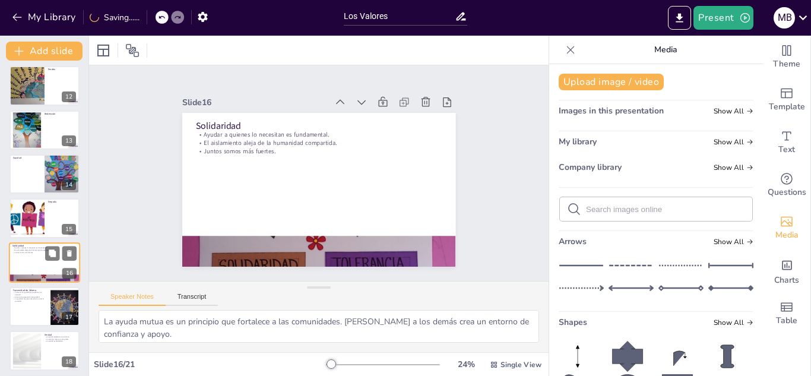
scroll to position [534, 0]
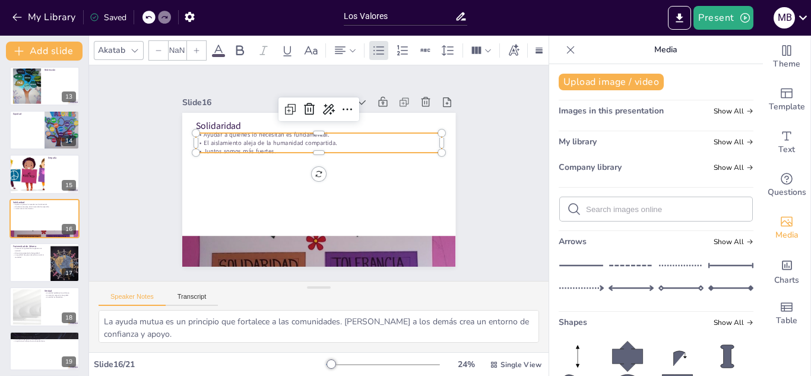
type input "32"
click at [237, 140] on p "El aislamiento aleja de la humanidad compartida." at bounding box center [291, 185] width 108 height 228
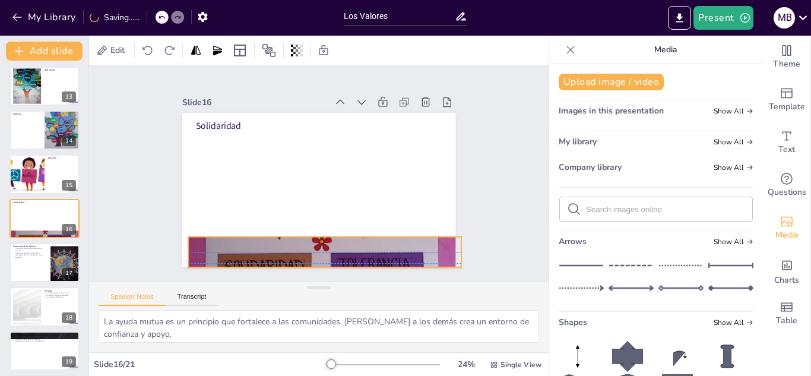
drag, startPoint x: 271, startPoint y: 245, endPoint x: 277, endPoint y: 242, distance: 6.6
click at [277, 242] on div at bounding box center [244, 146] width 444 height 398
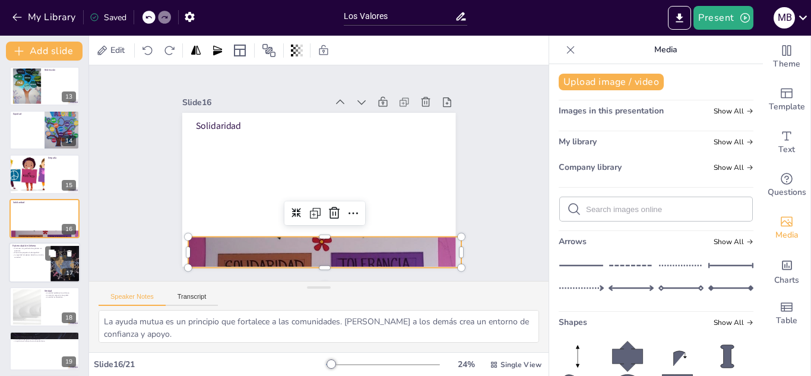
click at [40, 268] on div at bounding box center [44, 262] width 71 height 40
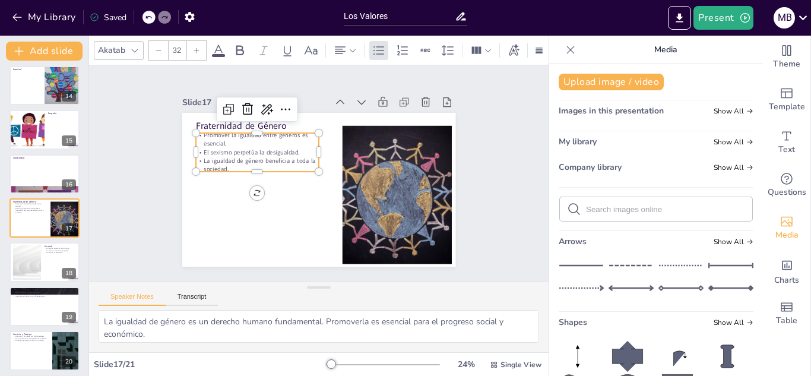
click at [318, 157] on p "La igualdad de género beneficia a toda la sociedad." at bounding box center [339, 115] width 42 height 124
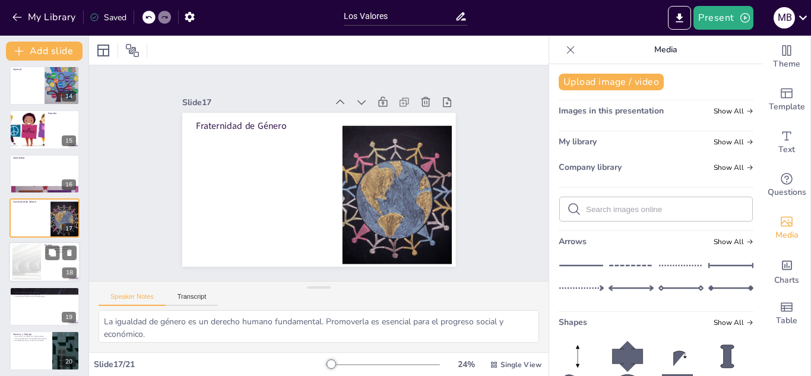
click at [49, 270] on div at bounding box center [44, 262] width 71 height 40
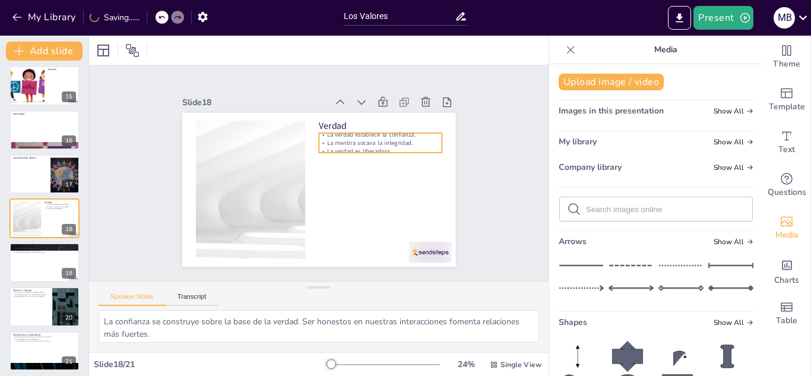
click at [331, 148] on div "Verdad La verdad establece la confianza. La mentira socava la integridad. La ve…" at bounding box center [335, 172] width 154 height 273
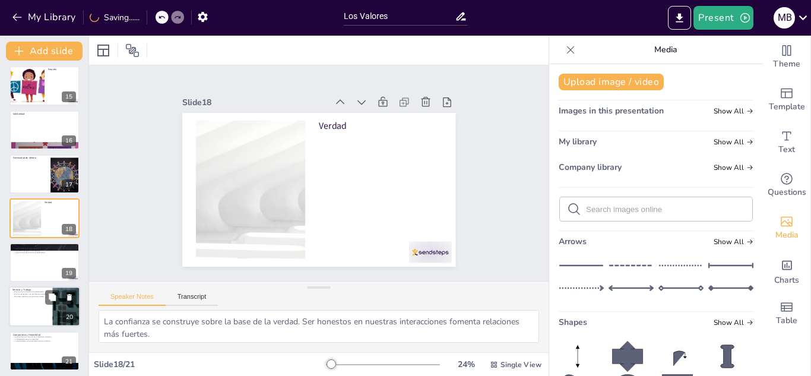
click at [47, 314] on div at bounding box center [44, 306] width 71 height 40
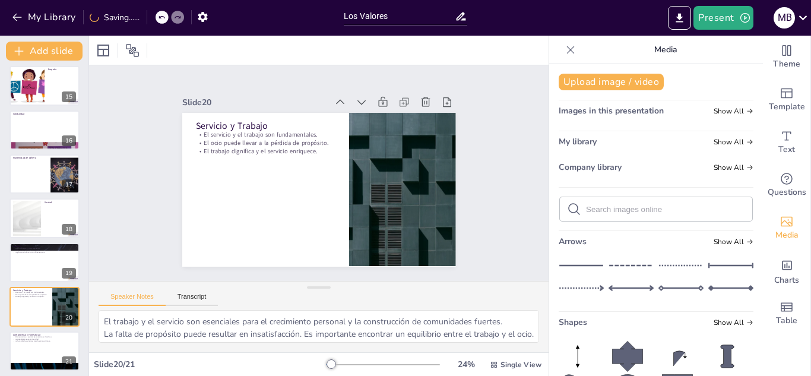
scroll to position [626, 0]
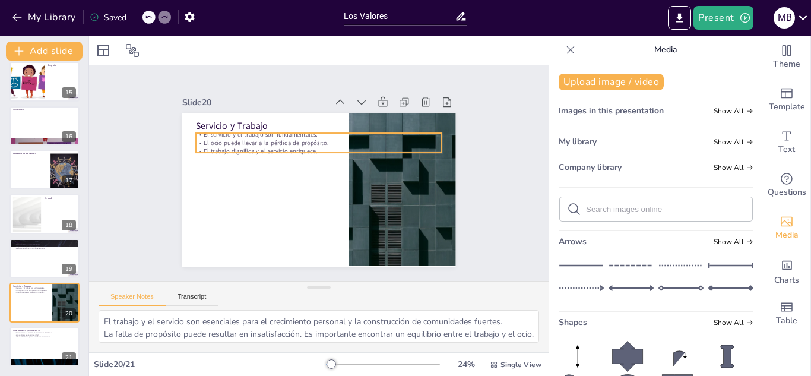
click at [268, 141] on p "El ocio puede llevar a la pérdida de propósito." at bounding box center [343, 191] width 151 height 204
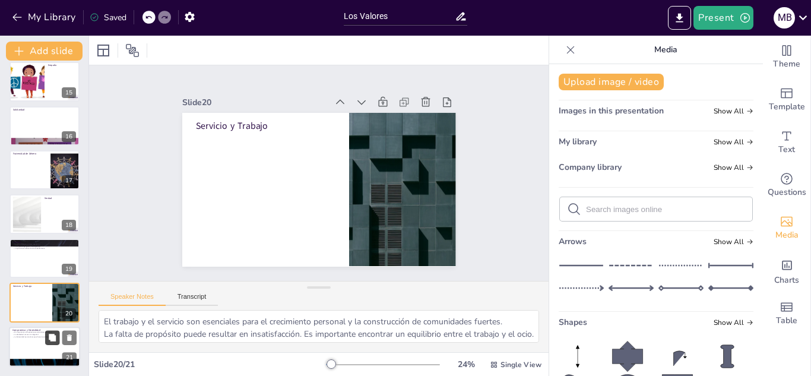
click at [53, 334] on icon at bounding box center [52, 337] width 7 height 7
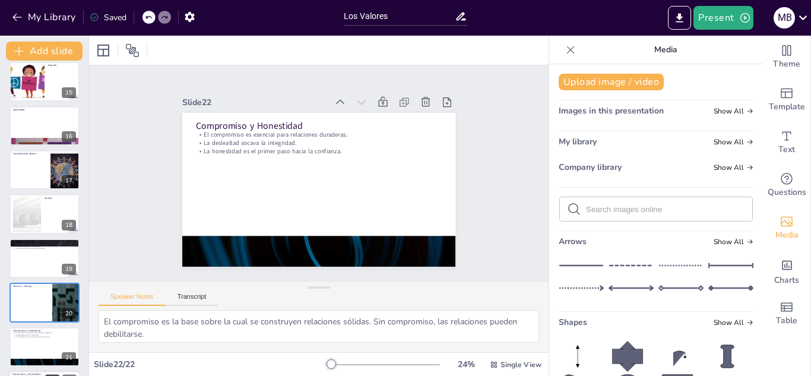
scroll to position [670, 0]
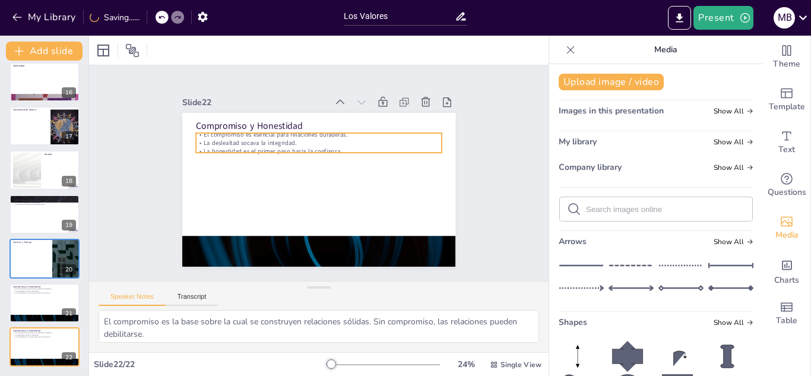
click at [256, 141] on p "La deslealtad socava la integridad." at bounding box center [341, 193] width 171 height 189
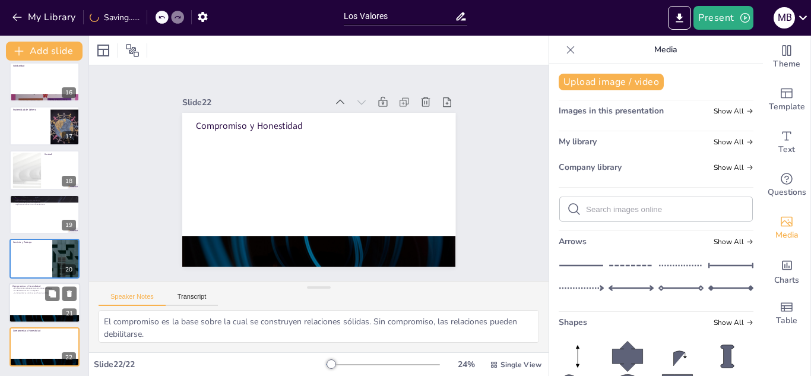
click at [37, 309] on div at bounding box center [44, 303] width 71 height 40
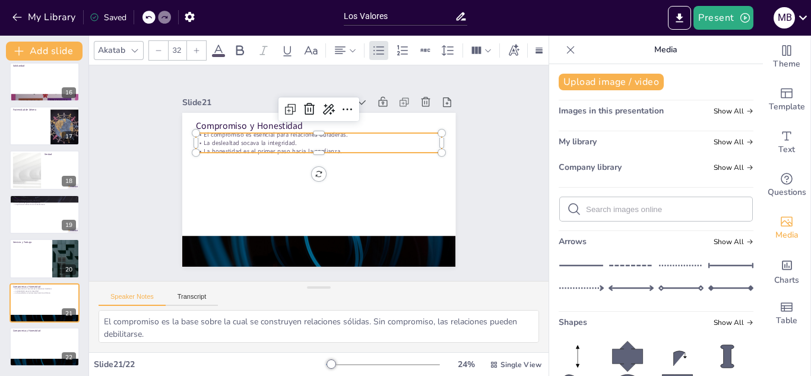
click at [240, 144] on p "La honestidad es el primer paso hacia la confianza." at bounding box center [329, 154] width 217 height 131
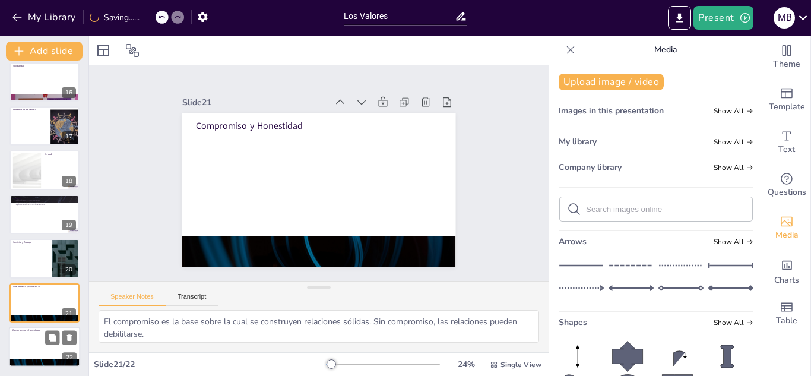
click at [44, 332] on div at bounding box center [44, 346] width 71 height 40
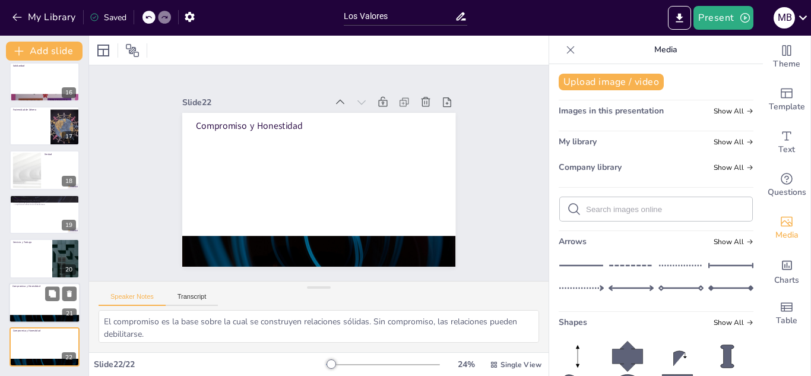
click at [31, 306] on div at bounding box center [44, 303] width 71 height 40
click at [23, 343] on div at bounding box center [44, 346] width 71 height 40
click at [15, 313] on div at bounding box center [44, 303] width 71 height 40
click at [70, 293] on icon at bounding box center [69, 293] width 5 height 7
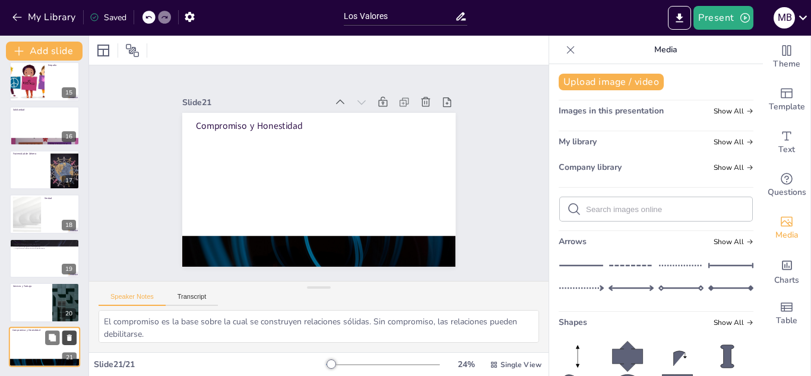
scroll to position [626, 0]
click at [70, 290] on icon at bounding box center [69, 293] width 5 height 7
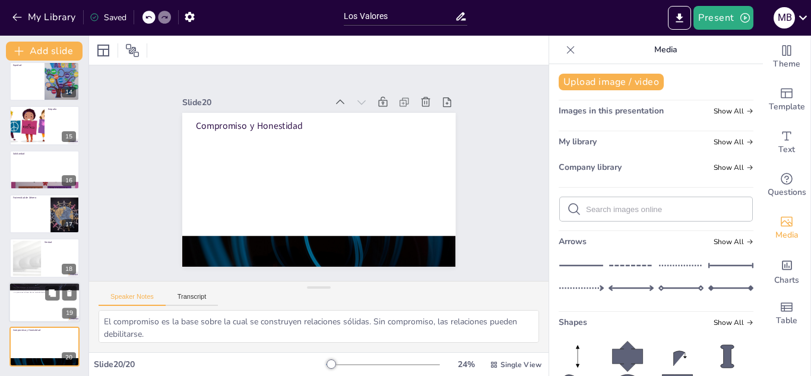
click at [12, 306] on div at bounding box center [44, 302] width 71 height 40
type textarea "La equidad es un principio fundamental de la justicia. Todos merecemos ser trat…"
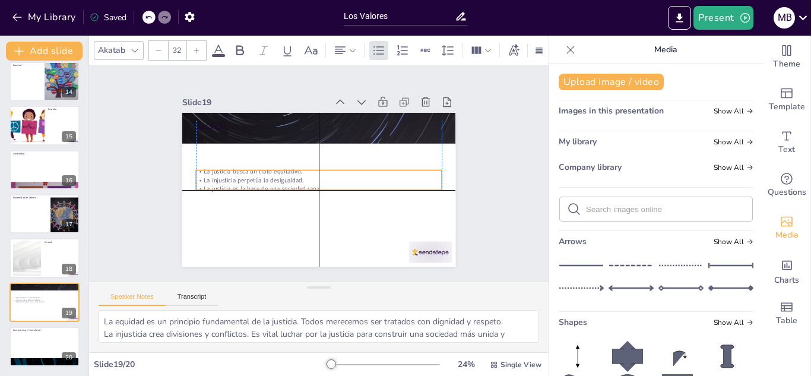
click at [245, 179] on p "La injusticia perpetúa la desigualdad." at bounding box center [314, 168] width 189 height 171
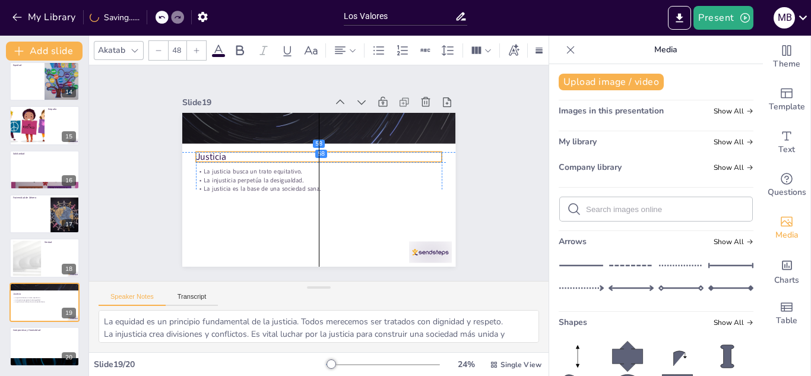
drag, startPoint x: 226, startPoint y: 123, endPoint x: 230, endPoint y: 156, distance: 32.3
click at [230, 170] on p "Justicia" at bounding box center [317, 189] width 246 height 39
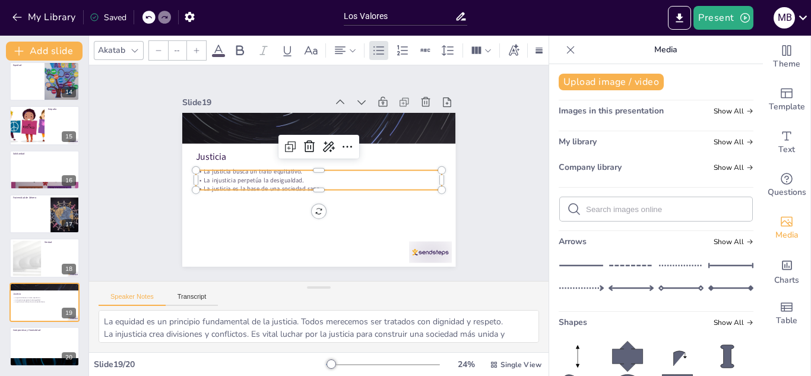
type input "32"
click at [230, 166] on div "Justicia La justicia busca un trato equitativo. La injusticia perpetúa la desig…" at bounding box center [303, 177] width 231 height 307
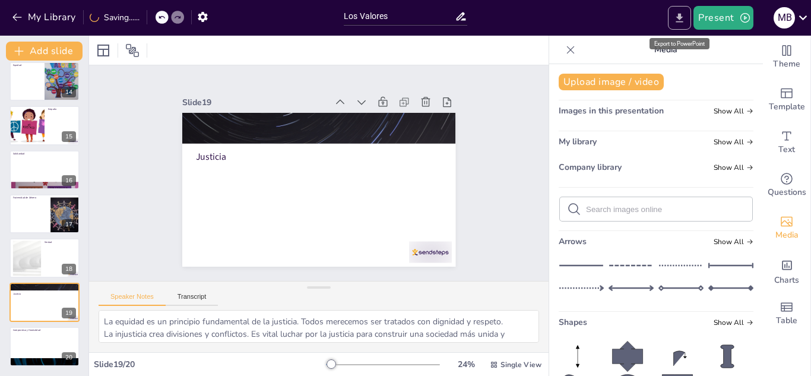
click at [673, 18] on button "Export to PowerPoint" at bounding box center [679, 18] width 23 height 24
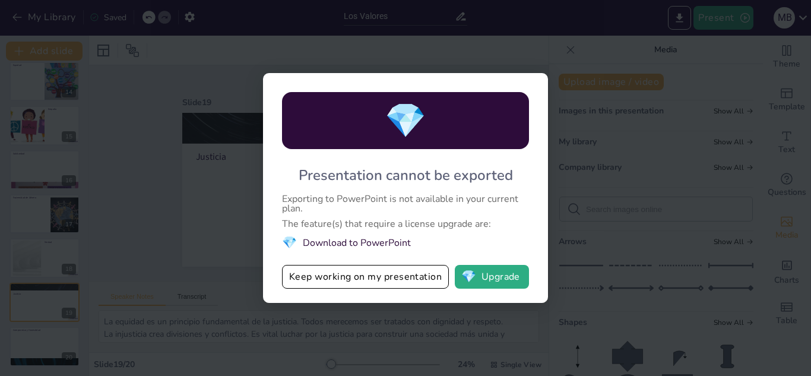
click at [585, 62] on div "💎 Presentation cannot be exported Exporting to PowerPoint is not available in y…" at bounding box center [405, 188] width 811 height 376
click at [389, 280] on button "Keep working on my presentation" at bounding box center [365, 277] width 167 height 24
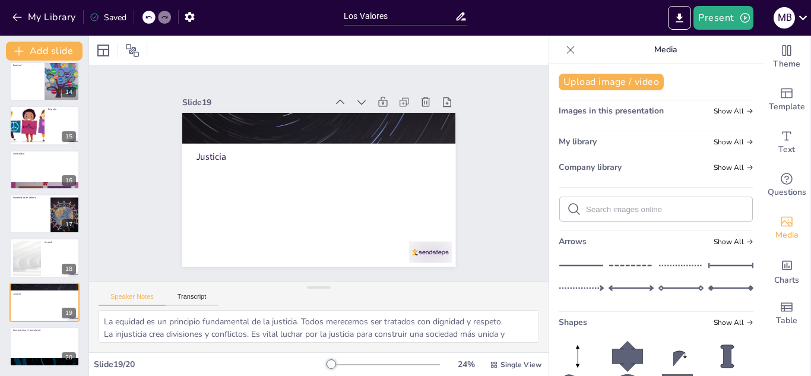
click at [565, 47] on icon at bounding box center [571, 50] width 12 height 12
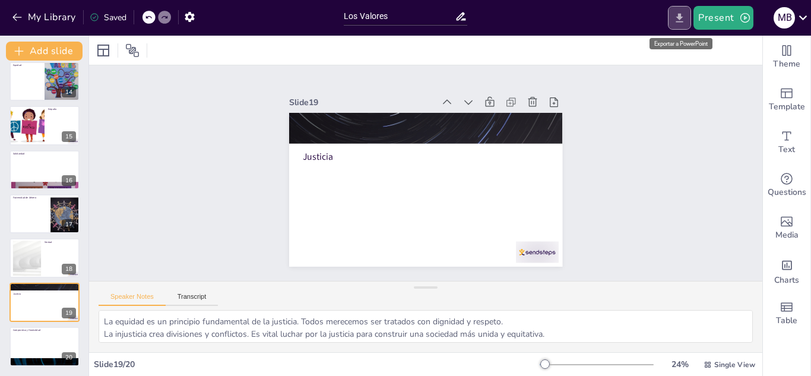
click at [681, 20] on icon "Export to PowerPoint" at bounding box center [679, 18] width 12 height 12
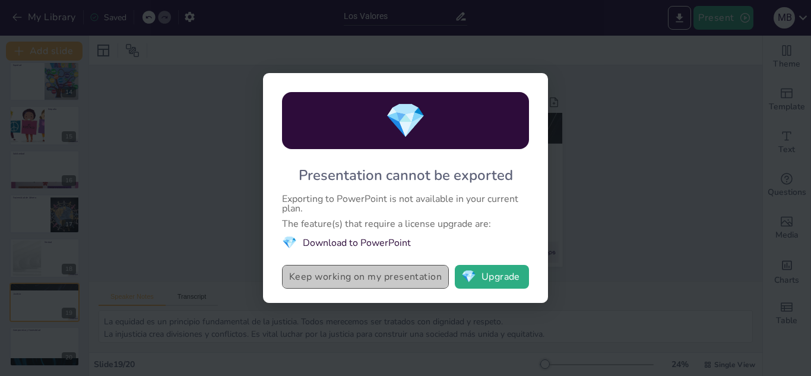
click at [372, 272] on button "Keep working on my presentation" at bounding box center [365, 277] width 167 height 24
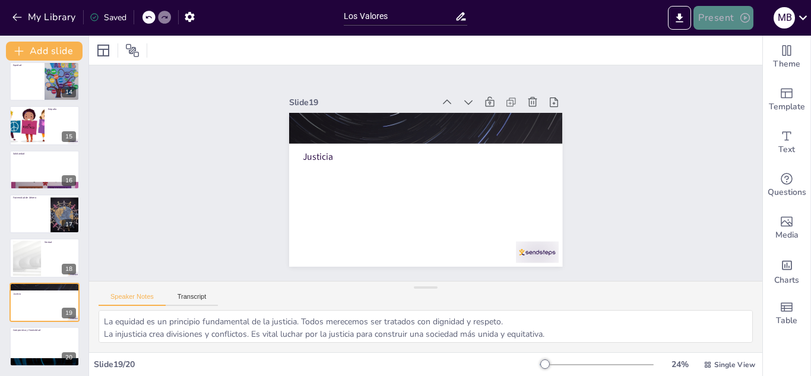
click at [743, 12] on icon "button" at bounding box center [745, 18] width 12 height 12
